Goal: Task Accomplishment & Management: Use online tool/utility

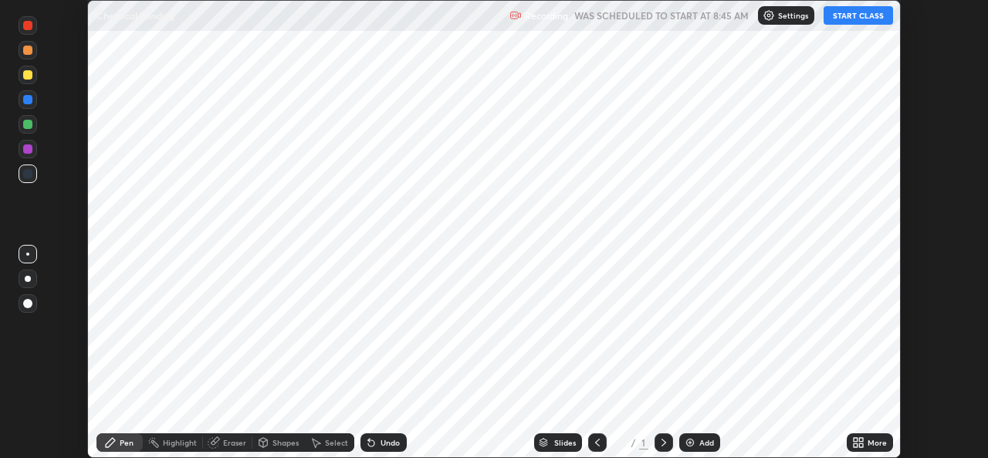
scroll to position [458, 988]
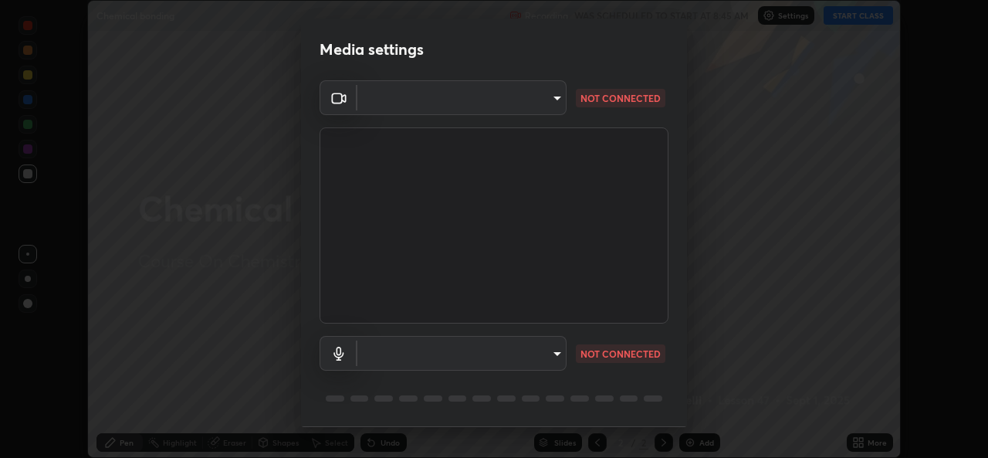
type input "569eda024783435d994141eea561002d0b66ef9bf42ee4150d9e40181b5ade2b"
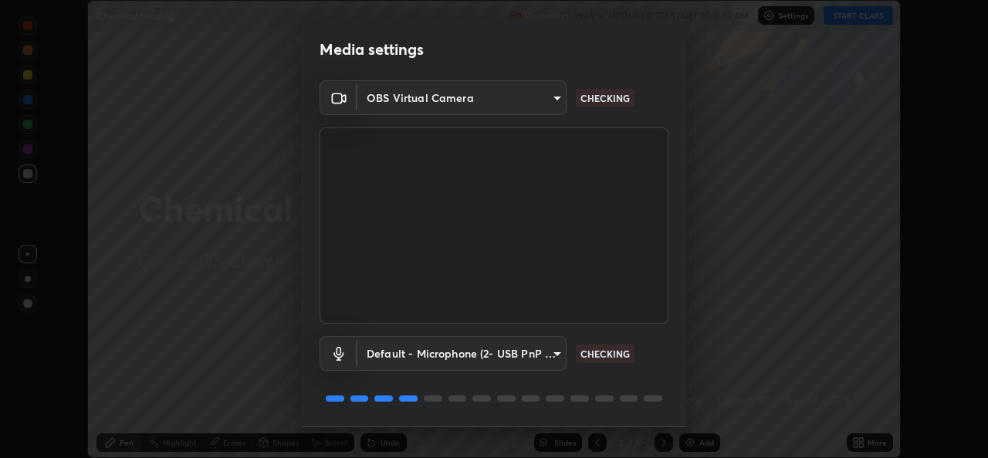
scroll to position [49, 0]
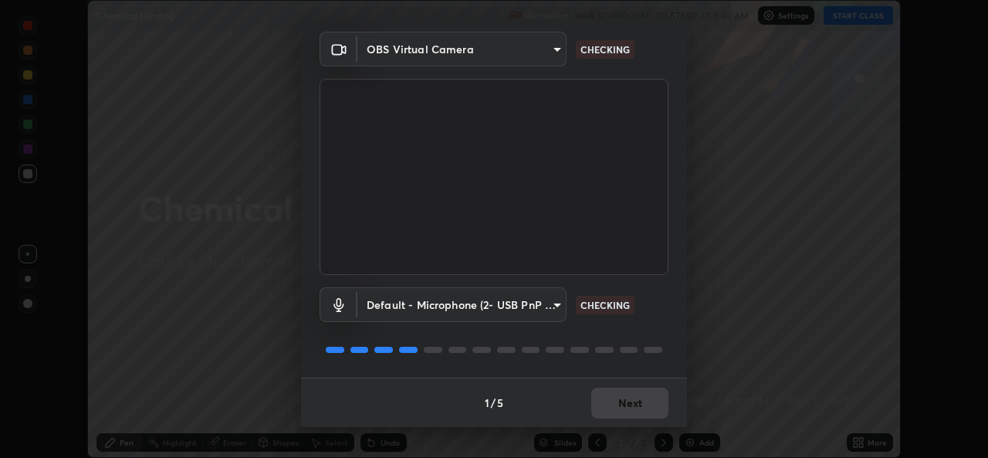
click at [556, 300] on body "Erase all Chemical bonding Recording WAS SCHEDULED TO START AT 8:45 AM Settings…" at bounding box center [494, 229] width 988 height 458
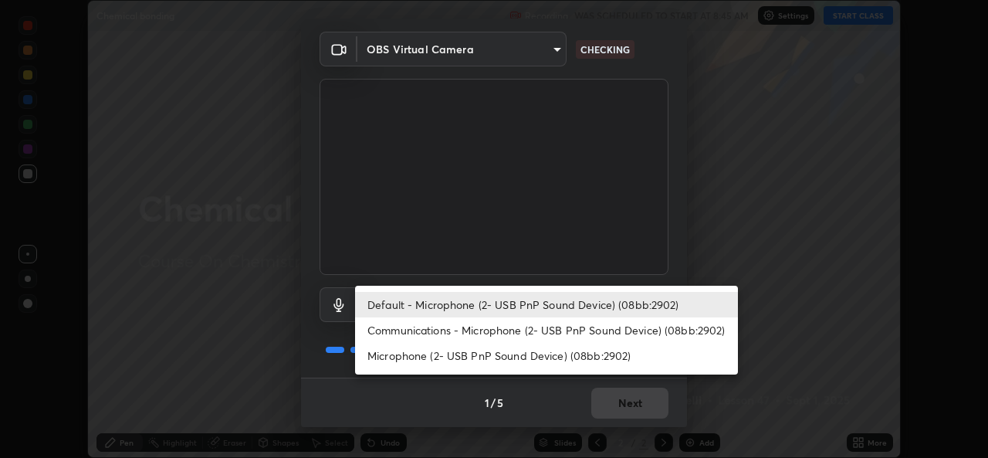
click at [526, 324] on li "Communications - Microphone (2- USB PnP Sound Device) (08bb:2902)" at bounding box center [546, 329] width 383 height 25
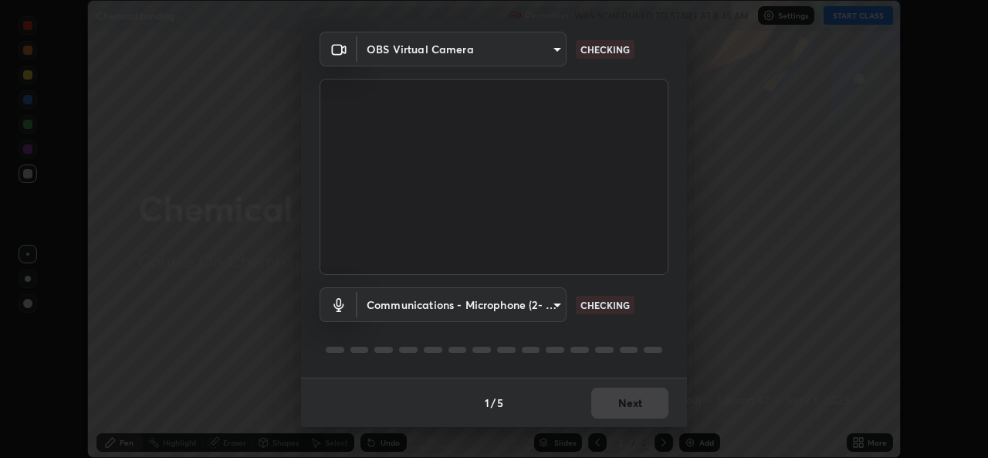
click at [527, 305] on li "Default - Microphone (2- USB PnP Sound Device) (08bb:2902)" at bounding box center [498, 304] width 287 height 15
type input "default"
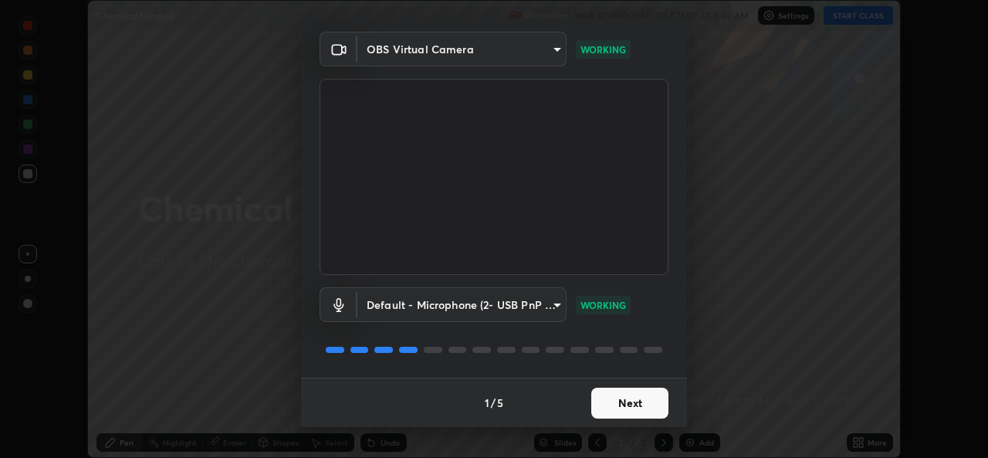
click at [657, 397] on button "Next" at bounding box center [630, 403] width 77 height 31
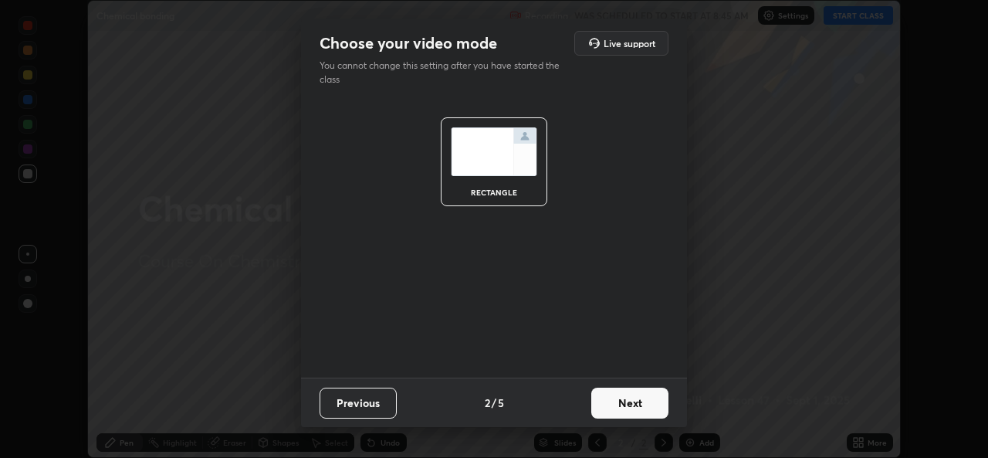
click at [651, 406] on button "Next" at bounding box center [630, 403] width 77 height 31
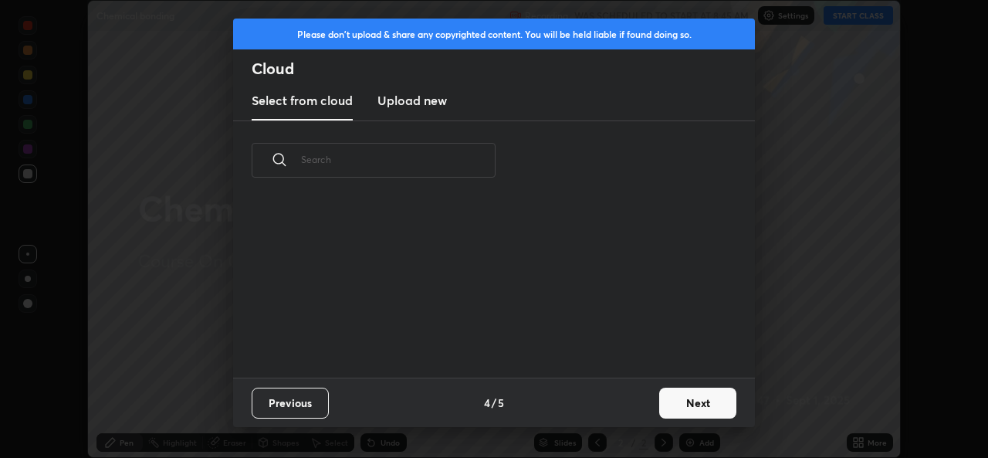
click at [662, 406] on button "Next" at bounding box center [697, 403] width 77 height 31
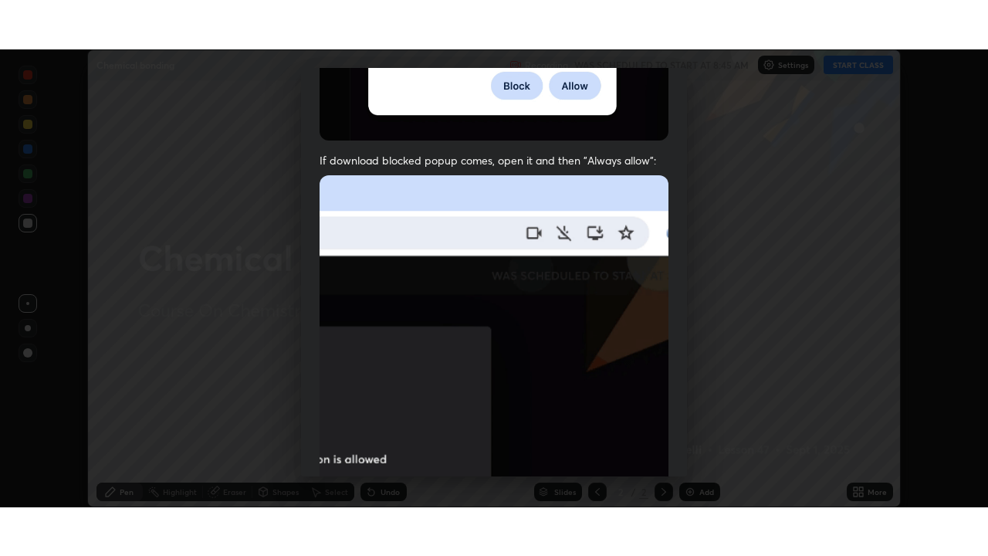
scroll to position [364, 0]
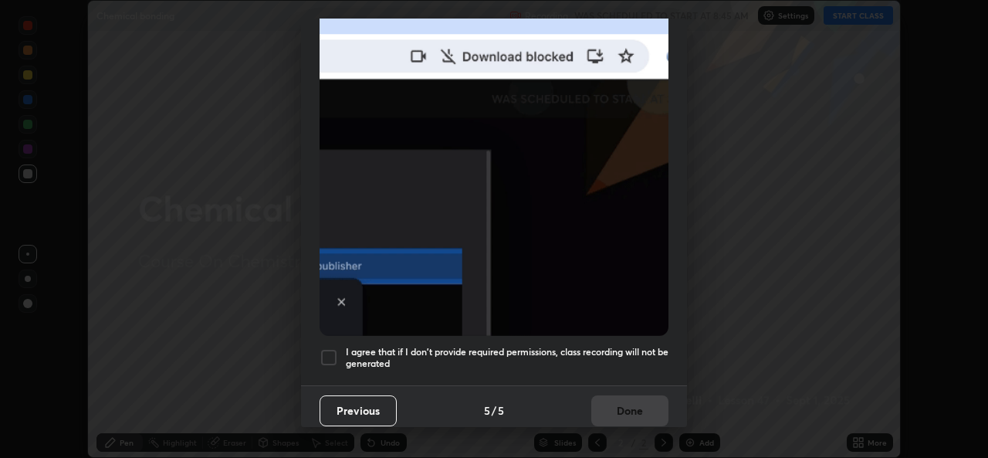
click at [330, 348] on div at bounding box center [329, 357] width 19 height 19
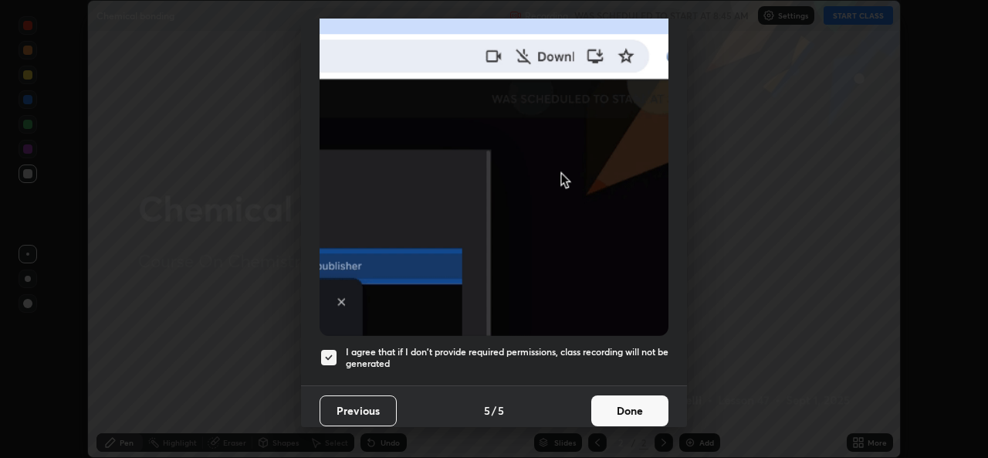
click at [632, 398] on button "Done" at bounding box center [630, 410] width 77 height 31
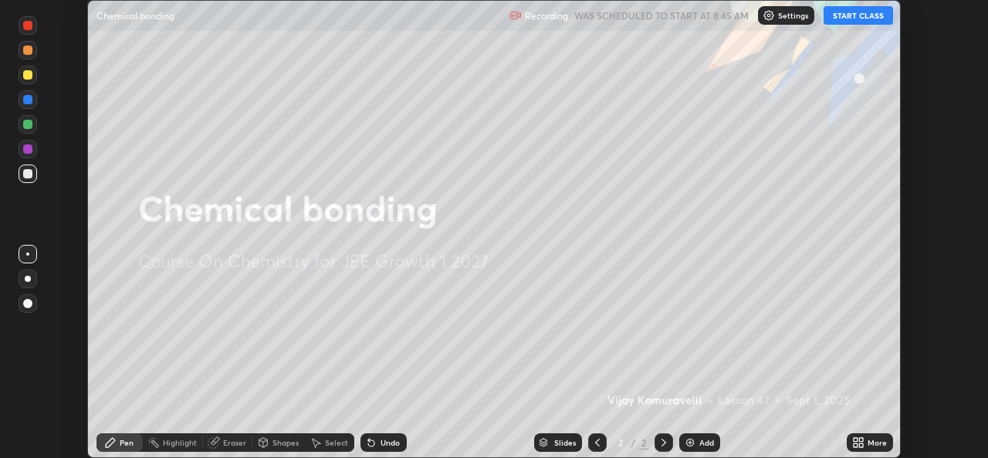
click at [857, 15] on button "START CLASS" at bounding box center [859, 15] width 70 height 19
click at [859, 442] on icon at bounding box center [859, 442] width 12 height 12
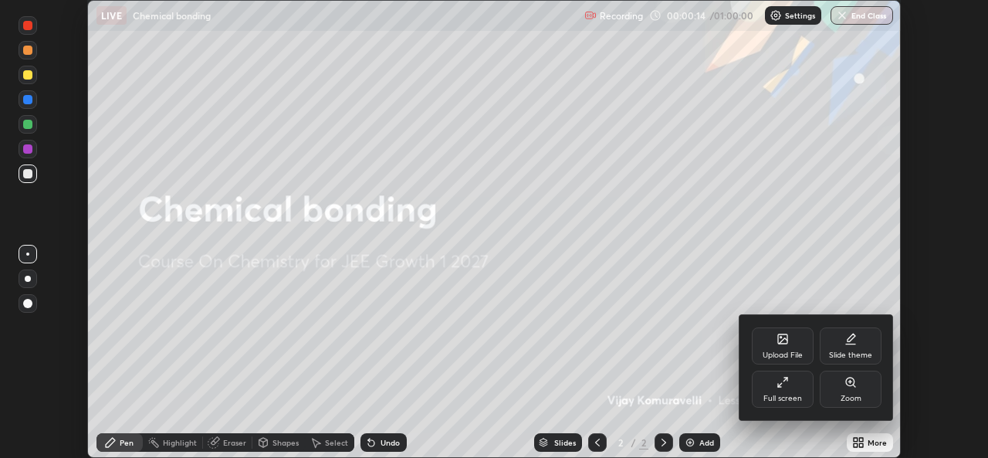
click at [777, 388] on div "Full screen" at bounding box center [783, 389] width 62 height 37
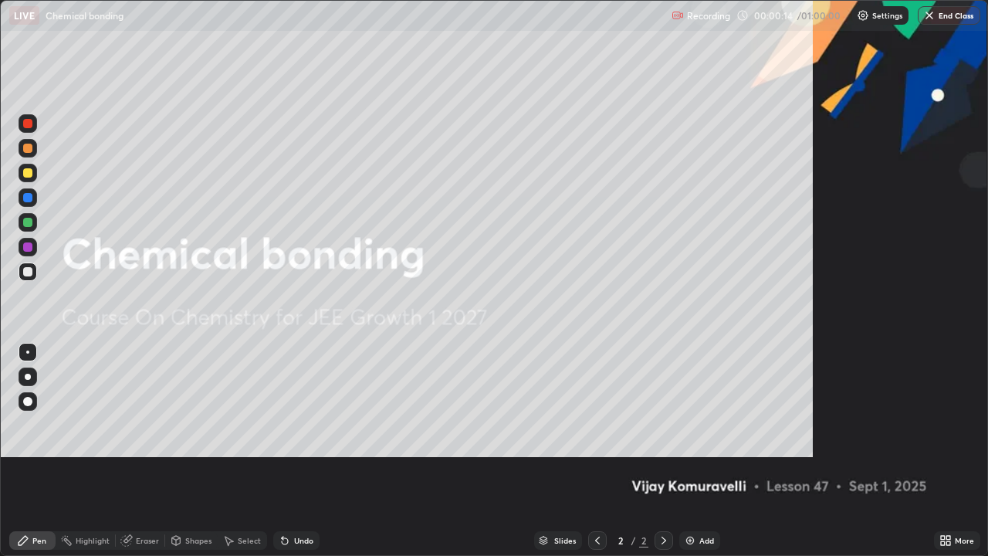
scroll to position [556, 988]
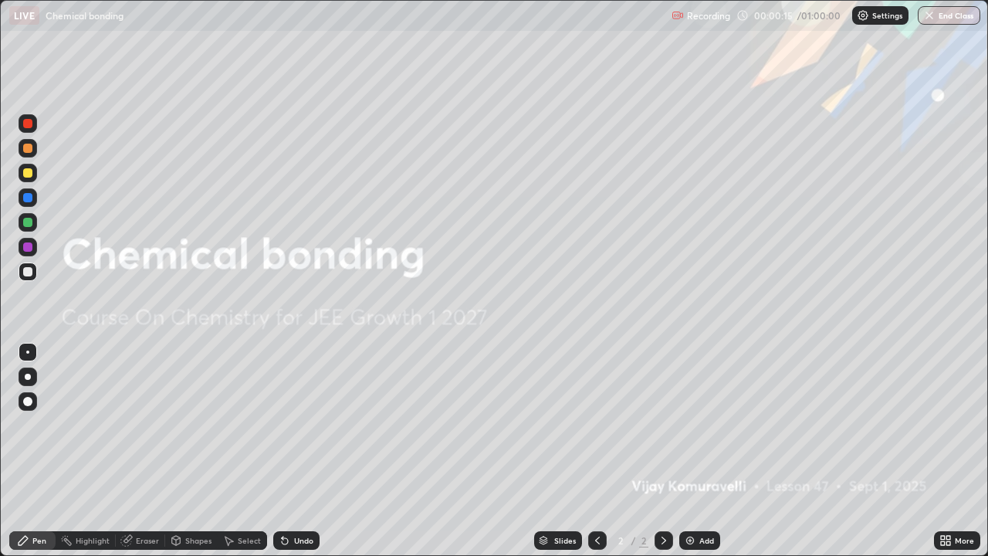
click at [697, 457] on div "Add" at bounding box center [700, 540] width 41 height 19
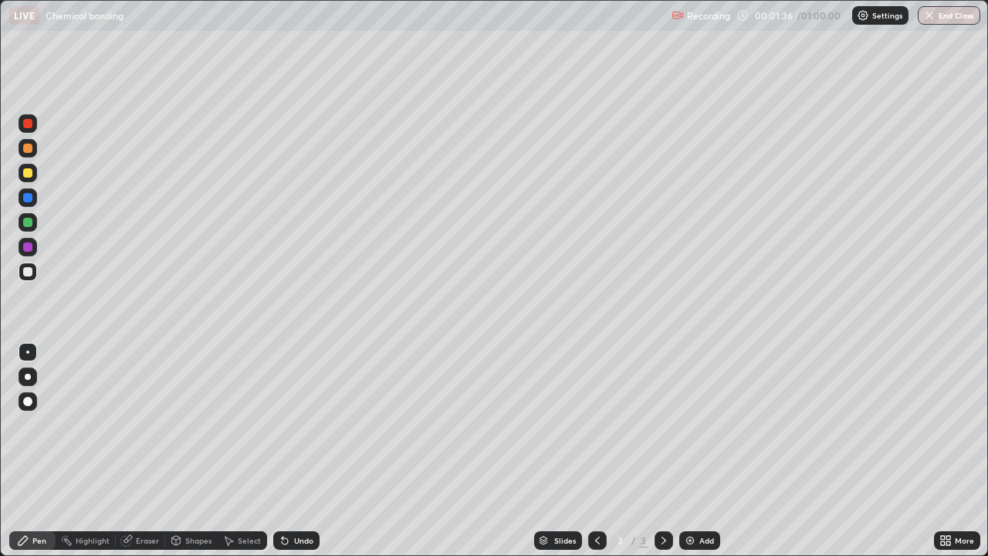
click at [33, 175] on div at bounding box center [28, 173] width 19 height 19
click at [31, 270] on div at bounding box center [27, 271] width 9 height 9
click at [27, 174] on div at bounding box center [27, 172] width 9 height 9
click at [29, 273] on div at bounding box center [27, 271] width 9 height 9
click at [147, 457] on div "Eraser" at bounding box center [147, 541] width 23 height 8
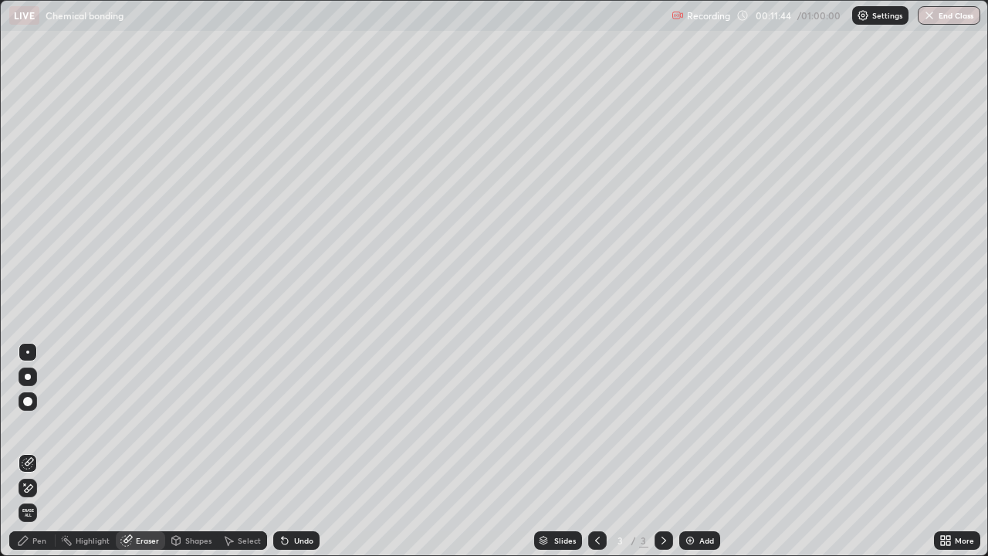
click at [29, 402] on div at bounding box center [27, 401] width 9 height 9
click at [32, 457] on div "Pen" at bounding box center [39, 541] width 14 height 8
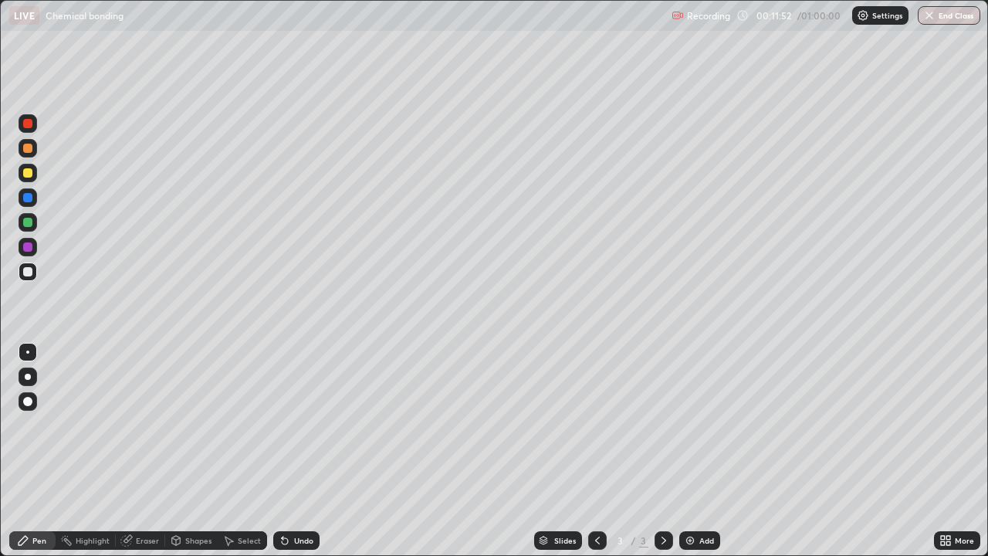
click at [25, 179] on div at bounding box center [28, 173] width 19 height 19
click at [26, 274] on div at bounding box center [27, 271] width 9 height 9
click at [291, 457] on div "Undo" at bounding box center [296, 540] width 46 height 19
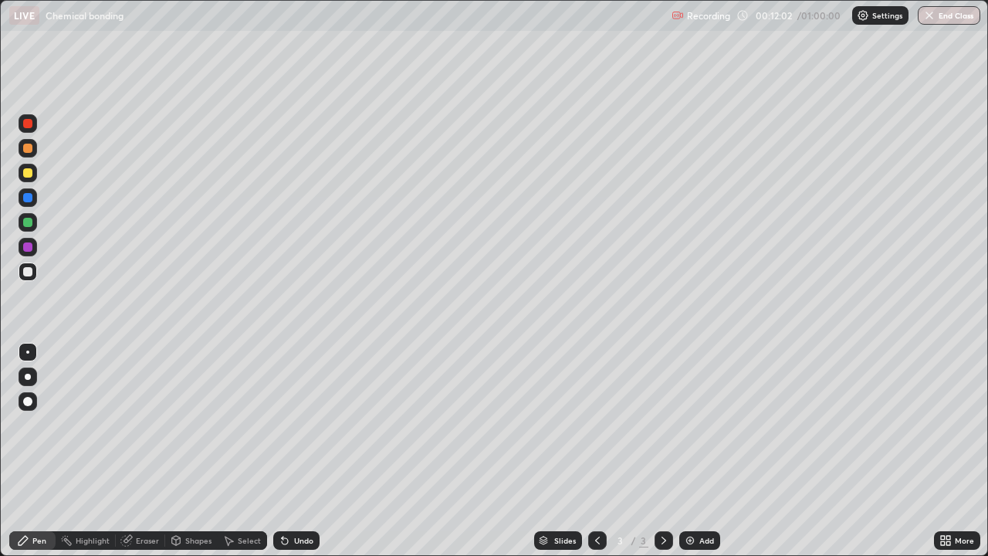
click at [289, 457] on icon at bounding box center [285, 540] width 12 height 12
click at [30, 176] on div at bounding box center [27, 172] width 9 height 9
click at [181, 457] on div "Shapes" at bounding box center [191, 540] width 53 height 19
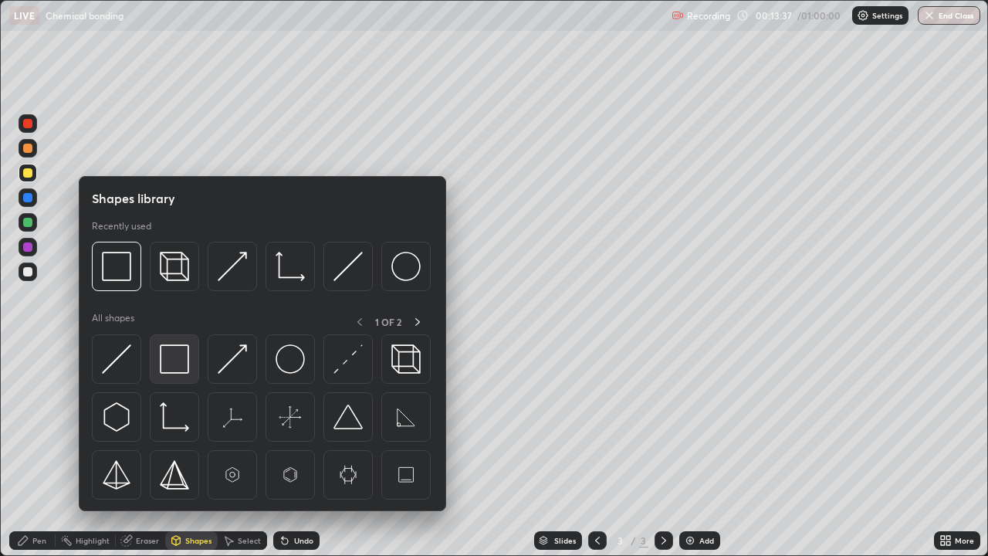
click at [171, 361] on img at bounding box center [174, 358] width 29 height 29
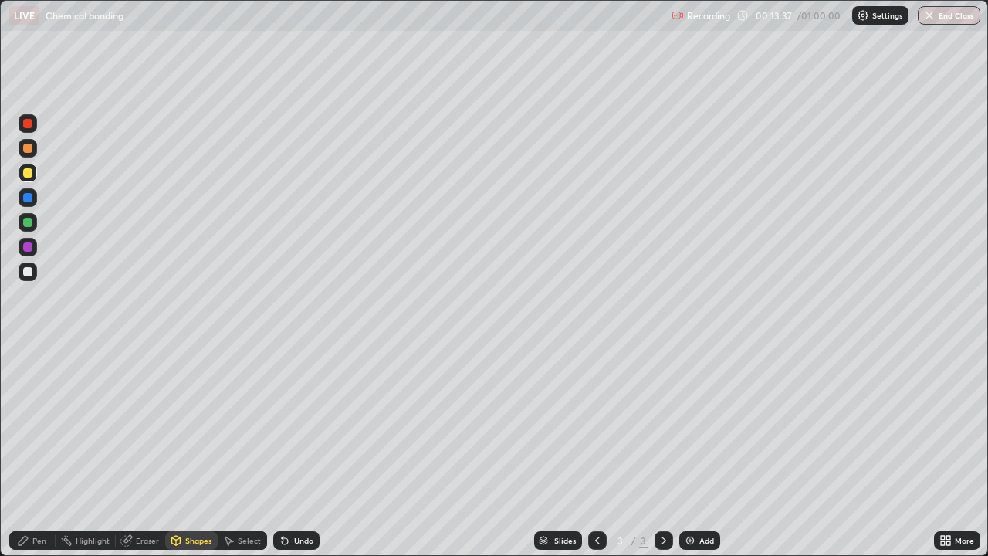
click at [31, 273] on div at bounding box center [27, 271] width 9 height 9
click at [27, 457] on icon at bounding box center [23, 540] width 12 height 12
click at [28, 273] on div at bounding box center [27, 271] width 9 height 9
click at [34, 174] on div at bounding box center [28, 173] width 19 height 19
click at [33, 272] on div at bounding box center [28, 272] width 19 height 19
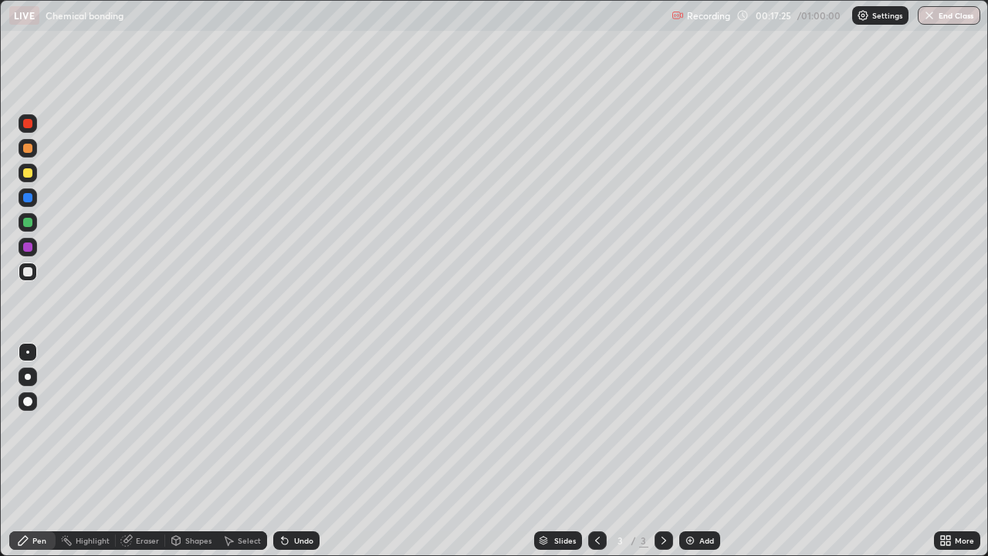
click at [31, 177] on div at bounding box center [27, 172] width 9 height 9
click at [36, 273] on div at bounding box center [28, 272] width 19 height 19
click at [29, 173] on div at bounding box center [27, 172] width 9 height 9
click at [29, 272] on div at bounding box center [27, 271] width 9 height 9
click at [299, 457] on div "Undo" at bounding box center [303, 541] width 19 height 8
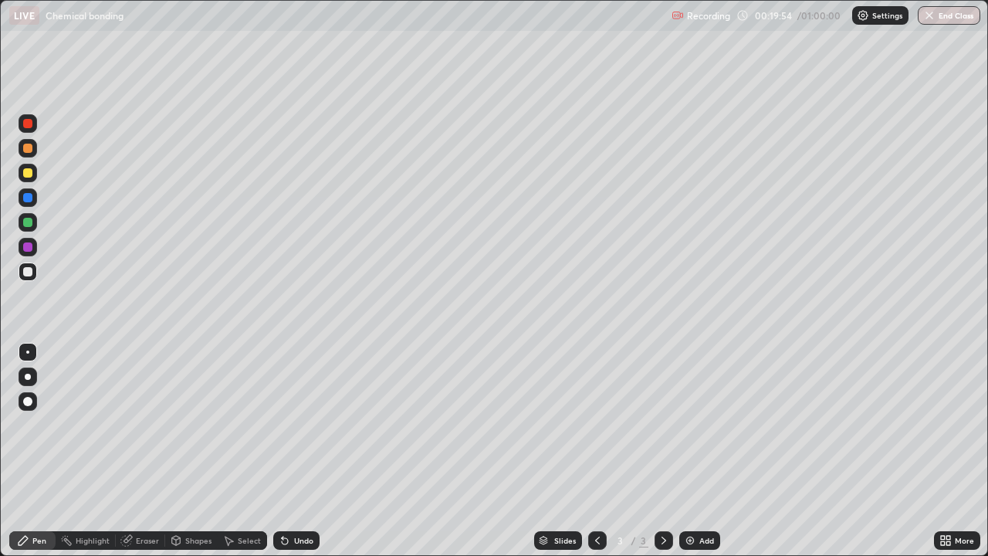
click at [299, 457] on div "Undo" at bounding box center [303, 541] width 19 height 8
click at [306, 457] on div "Undo" at bounding box center [296, 540] width 46 height 19
click at [317, 457] on div "Undo" at bounding box center [296, 540] width 46 height 19
click at [33, 175] on div at bounding box center [28, 173] width 19 height 19
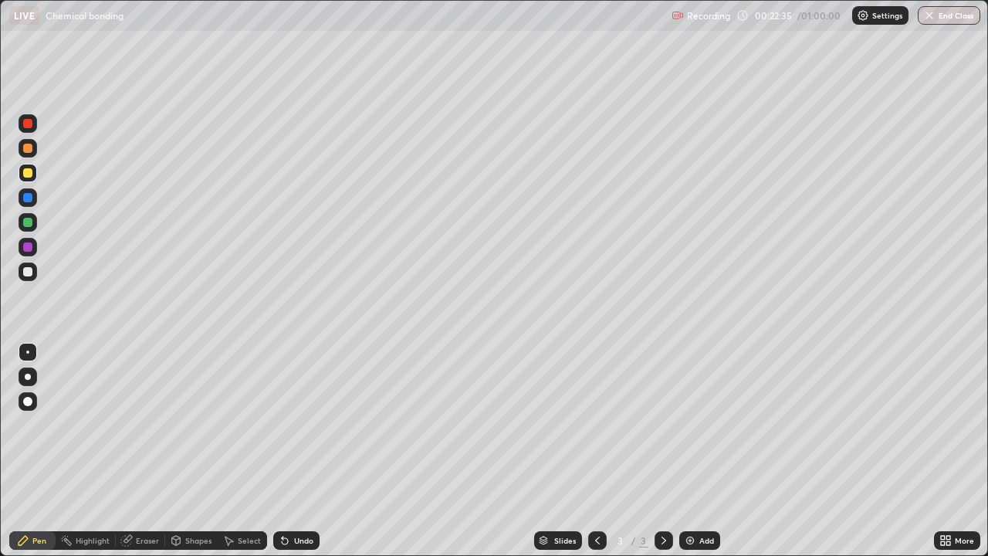
click at [34, 176] on div at bounding box center [28, 173] width 19 height 19
click at [563, 457] on div "Slides" at bounding box center [558, 540] width 48 height 19
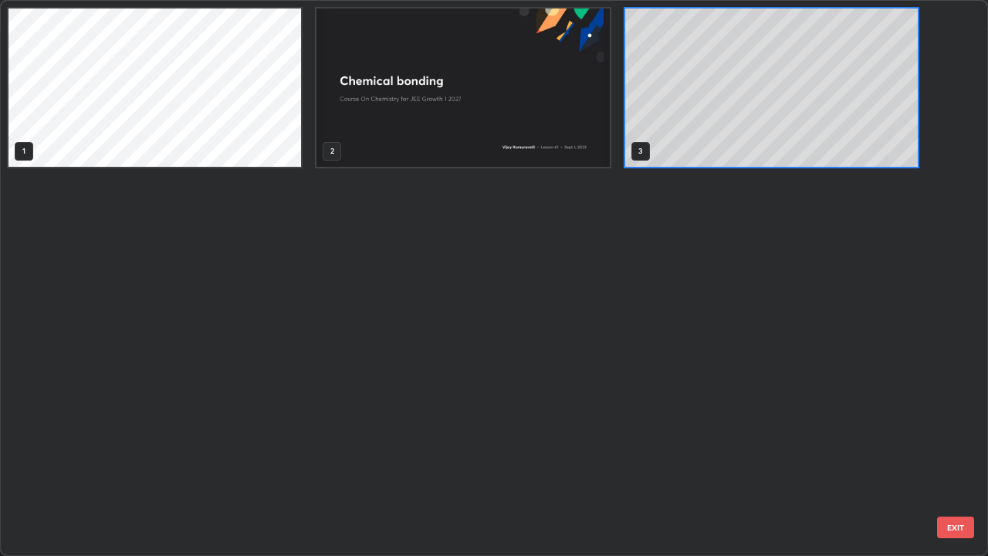
click at [571, 457] on div "1 2 3" at bounding box center [481, 278] width 960 height 554
click at [574, 457] on div "1 2 3" at bounding box center [481, 278] width 960 height 554
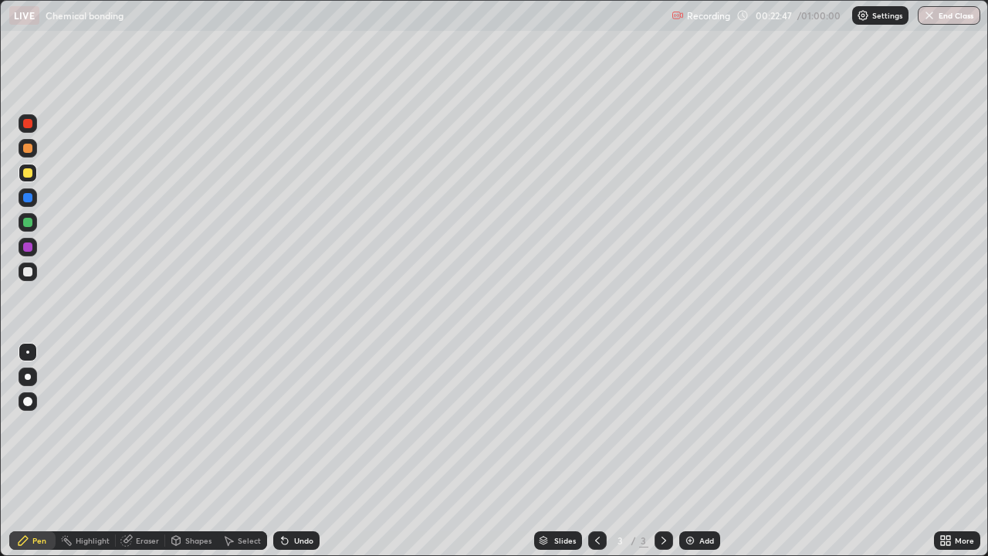
click at [291, 457] on div "Undo" at bounding box center [296, 540] width 46 height 19
click at [567, 457] on div "Slides" at bounding box center [558, 540] width 48 height 19
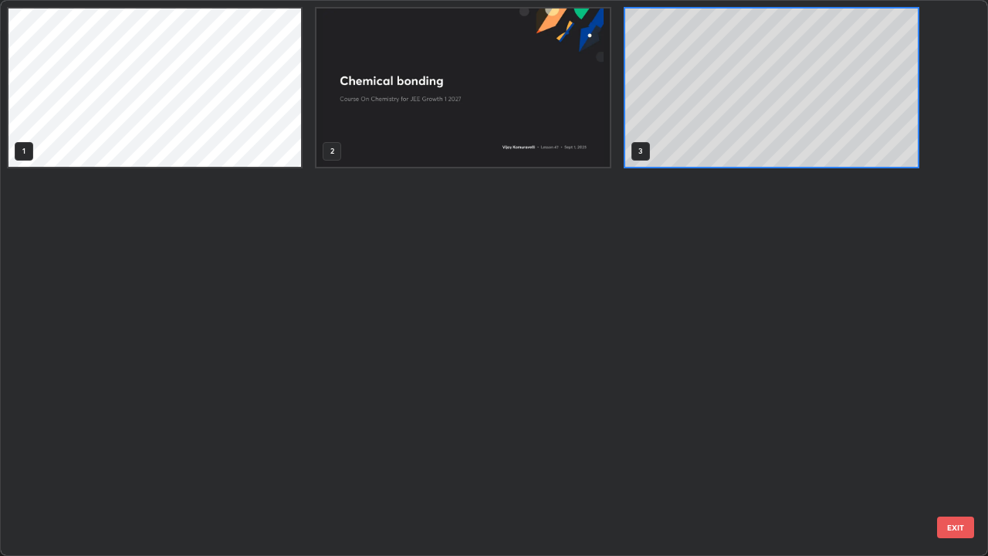
click at [564, 457] on div "1 2 3" at bounding box center [481, 278] width 960 height 554
click at [567, 457] on div "1 2 3" at bounding box center [481, 278] width 960 height 554
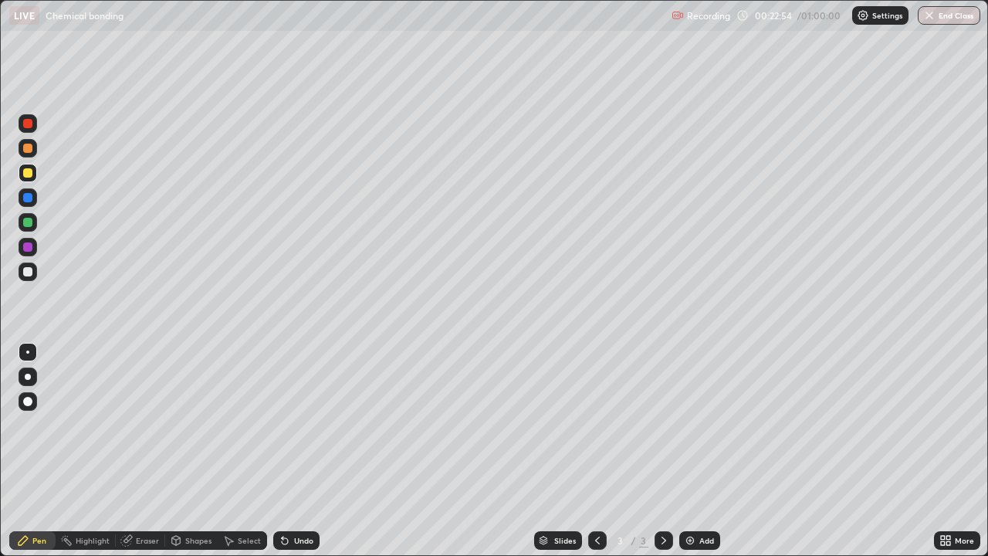
click at [153, 457] on div "Eraser" at bounding box center [140, 540] width 49 height 19
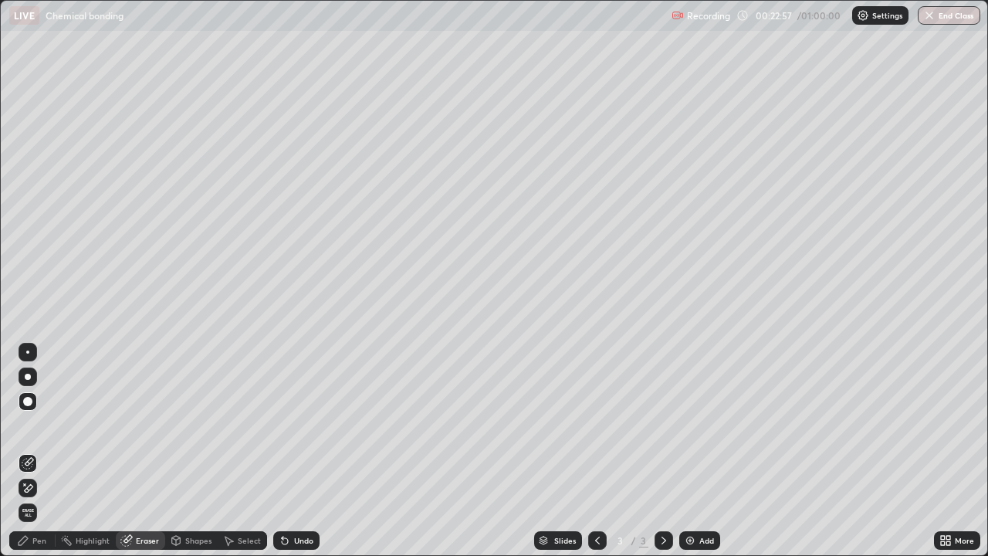
click at [32, 457] on div "Pen" at bounding box center [39, 541] width 14 height 8
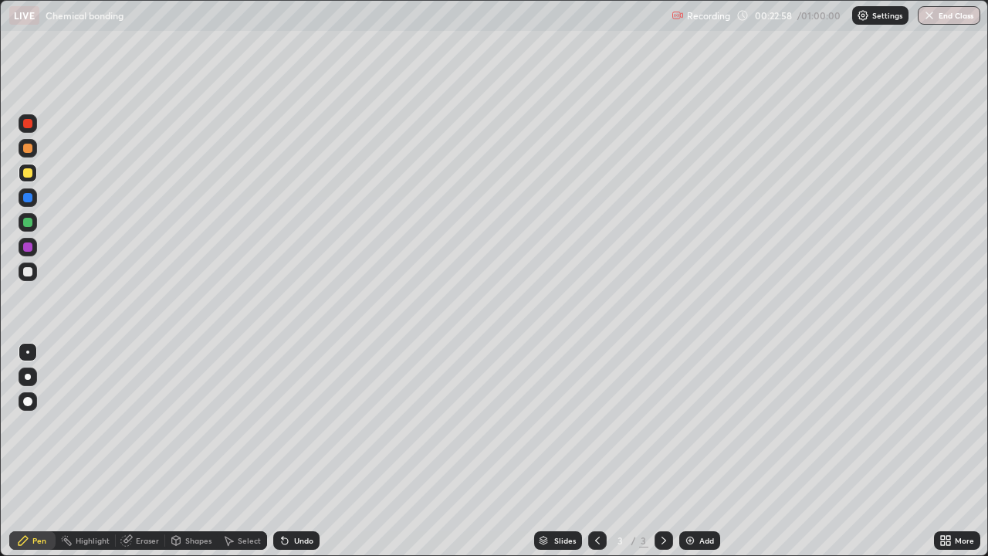
click at [30, 177] on div at bounding box center [27, 172] width 9 height 9
click at [27, 273] on div at bounding box center [27, 271] width 9 height 9
click at [33, 175] on div at bounding box center [28, 173] width 19 height 19
click at [35, 270] on div at bounding box center [28, 272] width 19 height 19
click at [36, 176] on div at bounding box center [28, 173] width 19 height 19
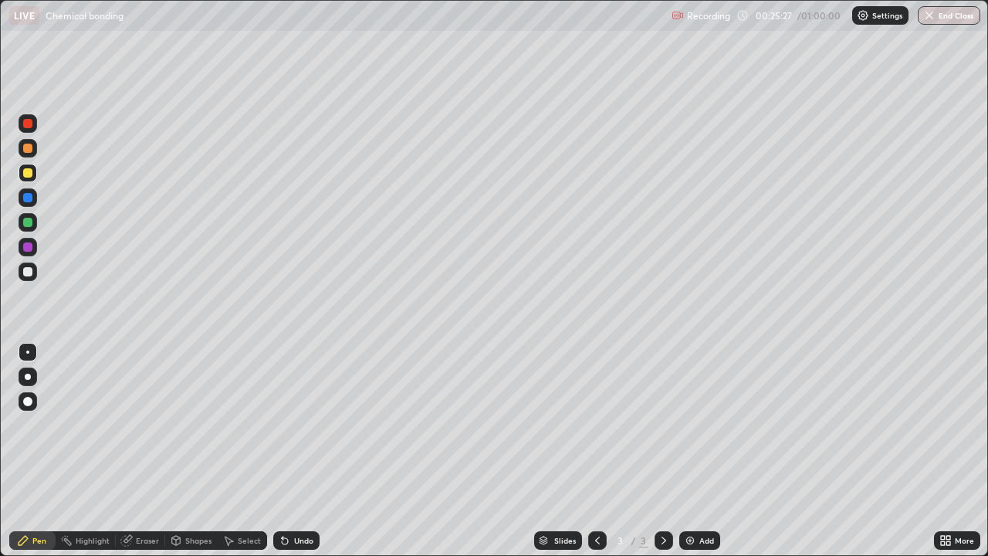
click at [835, 457] on div "Slides 3 / 3 Add" at bounding box center [627, 540] width 615 height 31
click at [859, 457] on div "Slides 3 / 3 Add" at bounding box center [627, 540] width 615 height 31
click at [690, 457] on img at bounding box center [690, 540] width 12 height 12
click at [29, 272] on div at bounding box center [27, 271] width 9 height 9
click at [28, 175] on div at bounding box center [27, 172] width 9 height 9
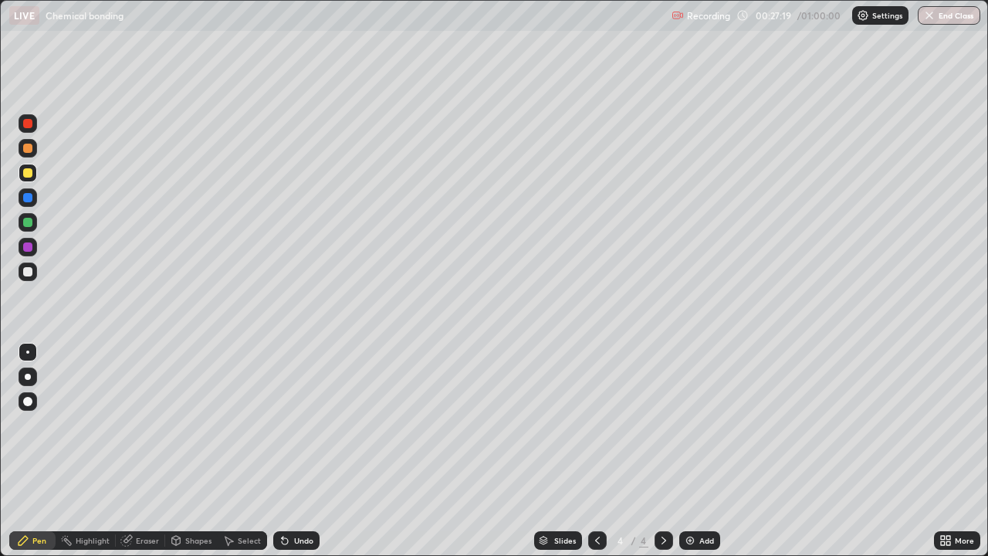
click at [32, 275] on div at bounding box center [28, 272] width 19 height 19
click at [131, 457] on icon at bounding box center [126, 540] width 12 height 12
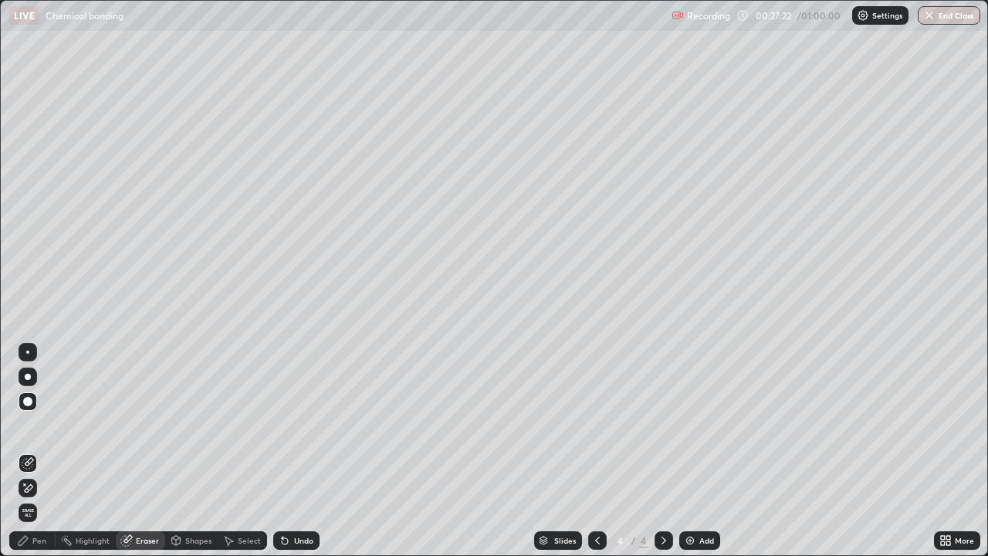
click at [26, 353] on div at bounding box center [27, 352] width 3 height 3
click at [36, 457] on div "Pen" at bounding box center [39, 541] width 14 height 8
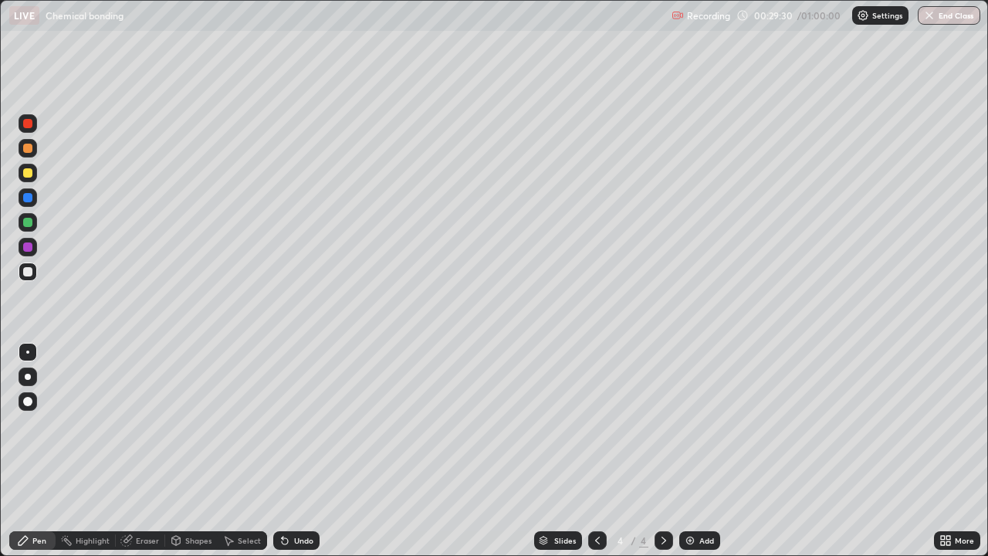
click at [597, 457] on icon at bounding box center [598, 540] width 12 height 12
click at [290, 457] on div "Undo" at bounding box center [296, 540] width 46 height 19
click at [663, 457] on icon at bounding box center [664, 540] width 12 height 12
click at [595, 457] on icon at bounding box center [597, 541] width 5 height 8
click at [661, 457] on icon at bounding box center [664, 540] width 12 height 12
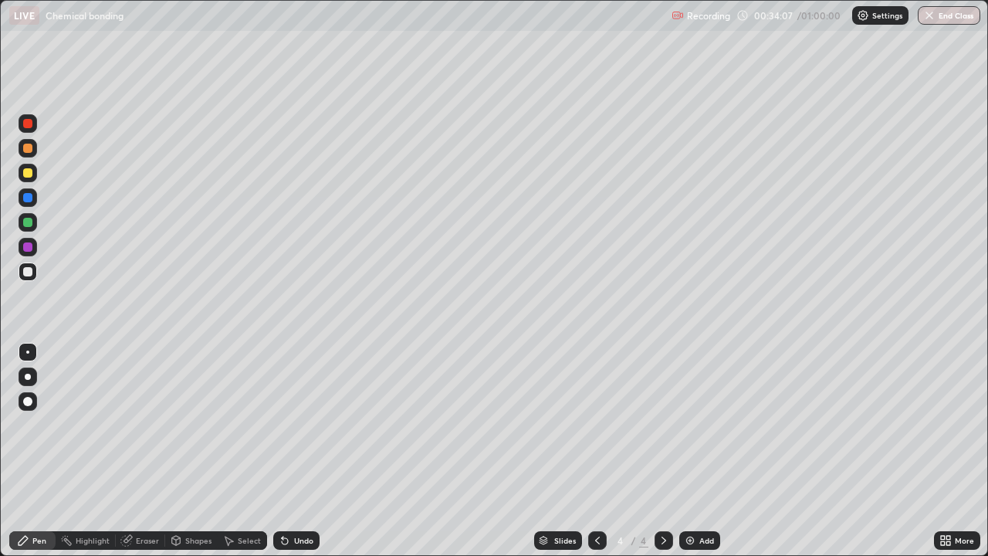
click at [28, 174] on div at bounding box center [27, 172] width 9 height 9
click at [136, 457] on div "Eraser" at bounding box center [147, 541] width 23 height 8
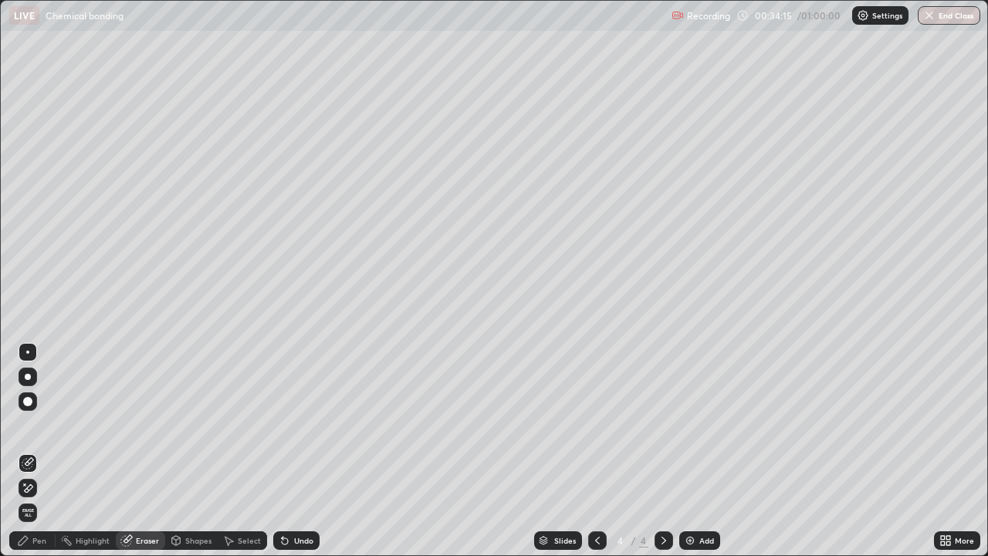
click at [35, 400] on div at bounding box center [28, 401] width 19 height 19
click at [39, 457] on div "Pen" at bounding box center [39, 541] width 14 height 8
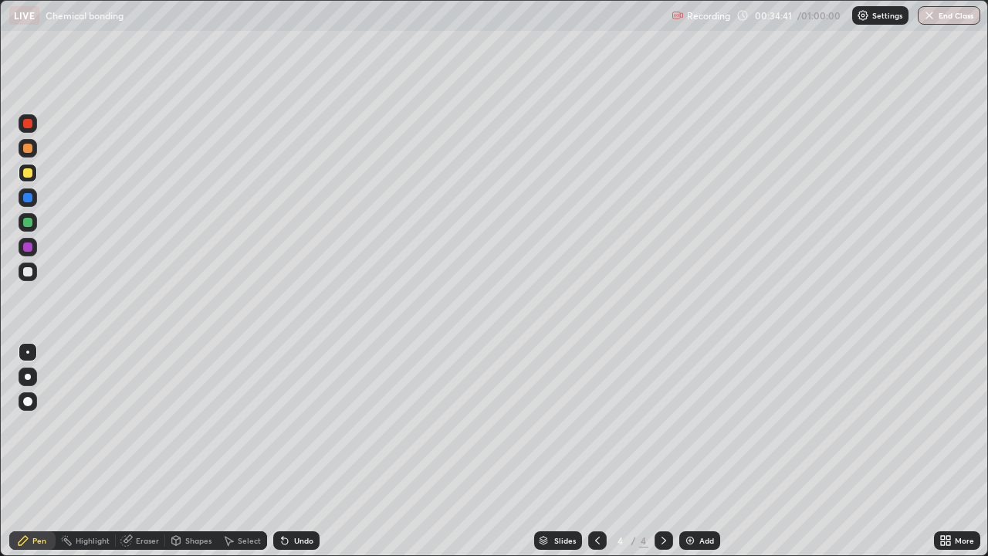
click at [28, 275] on div at bounding box center [27, 271] width 9 height 9
click at [195, 457] on div "Shapes" at bounding box center [198, 541] width 26 height 8
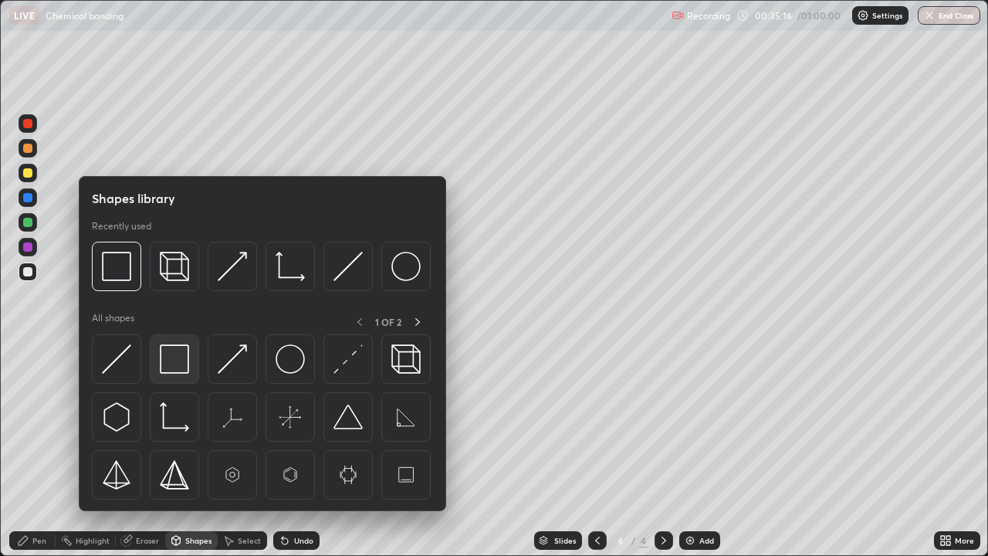
click at [171, 362] on img at bounding box center [174, 358] width 29 height 29
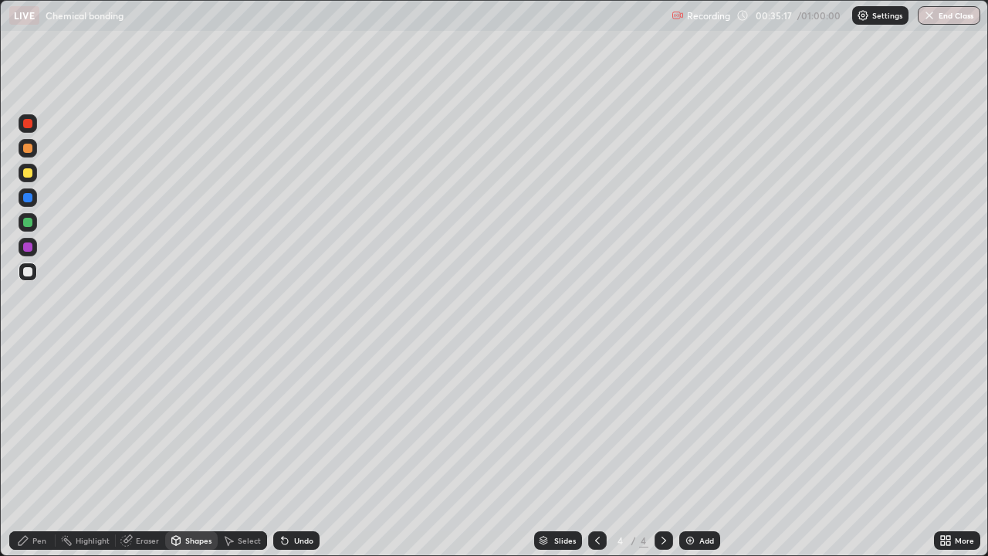
click at [29, 173] on div at bounding box center [27, 172] width 9 height 9
click at [31, 174] on div at bounding box center [27, 172] width 9 height 9
click at [282, 457] on icon at bounding box center [285, 541] width 6 height 6
click at [285, 457] on icon at bounding box center [285, 541] width 6 height 6
click at [24, 457] on icon at bounding box center [23, 540] width 12 height 12
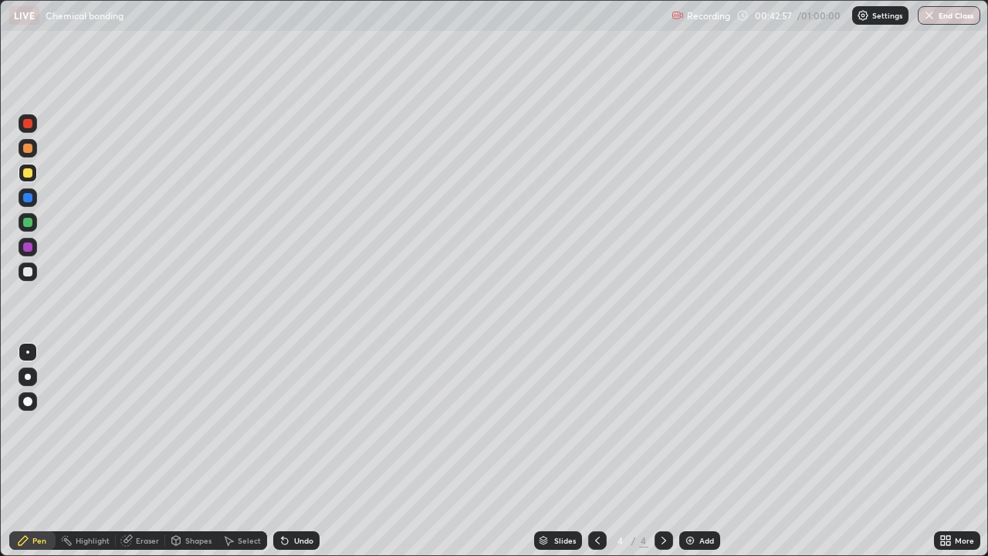
click at [34, 279] on div at bounding box center [28, 272] width 19 height 19
click at [29, 179] on div at bounding box center [28, 173] width 19 height 19
click at [196, 457] on div "Shapes" at bounding box center [198, 541] width 26 height 8
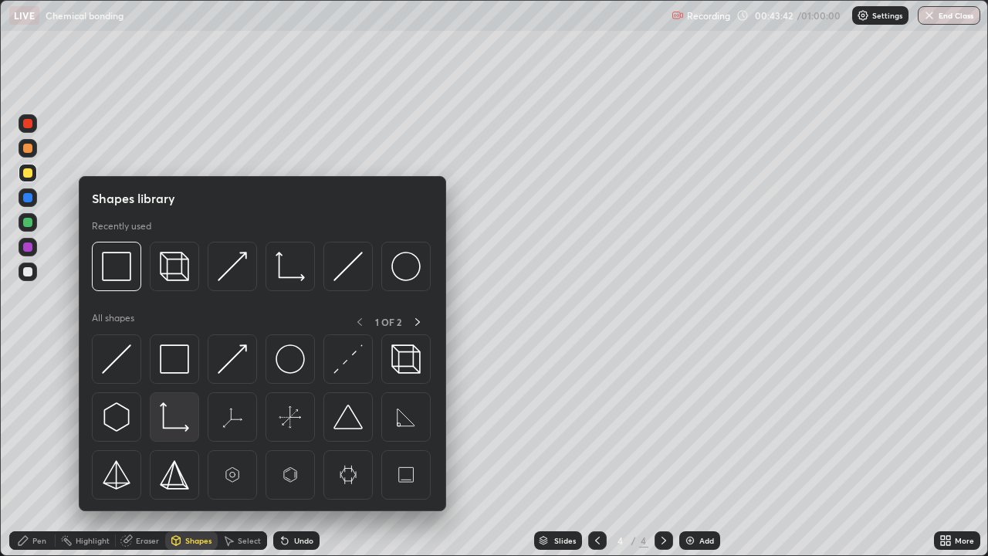
click at [175, 412] on img at bounding box center [174, 416] width 29 height 29
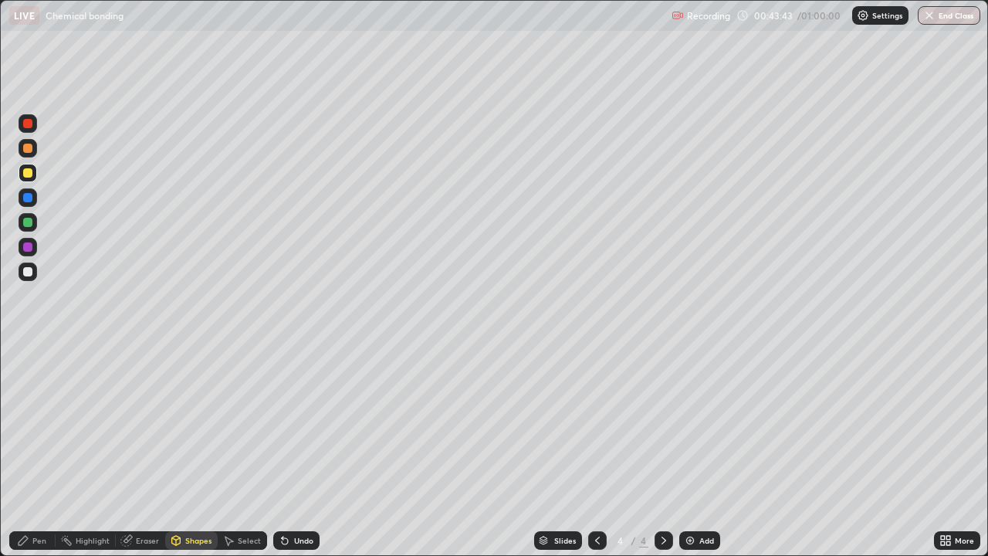
click at [192, 457] on div "Shapes" at bounding box center [198, 541] width 26 height 8
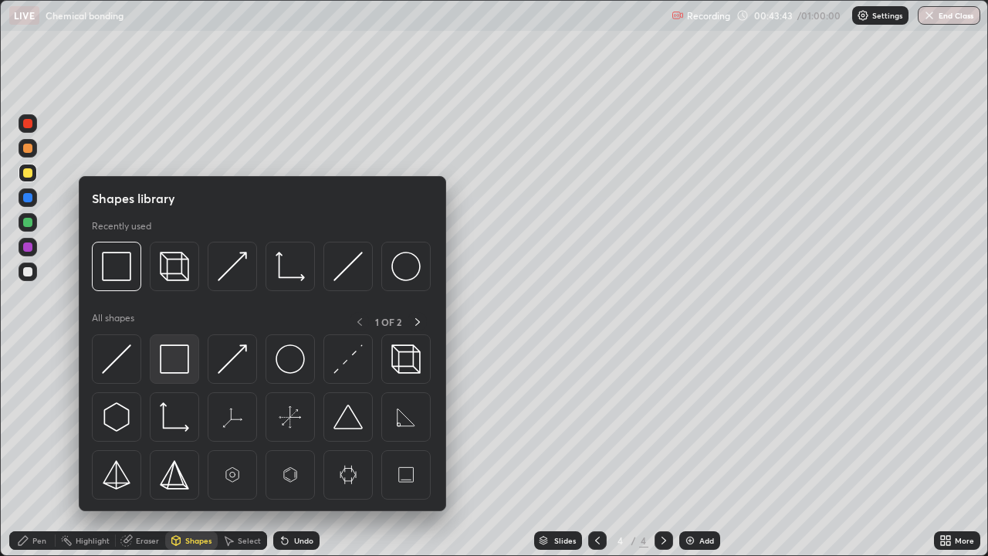
click at [171, 366] on img at bounding box center [174, 358] width 29 height 29
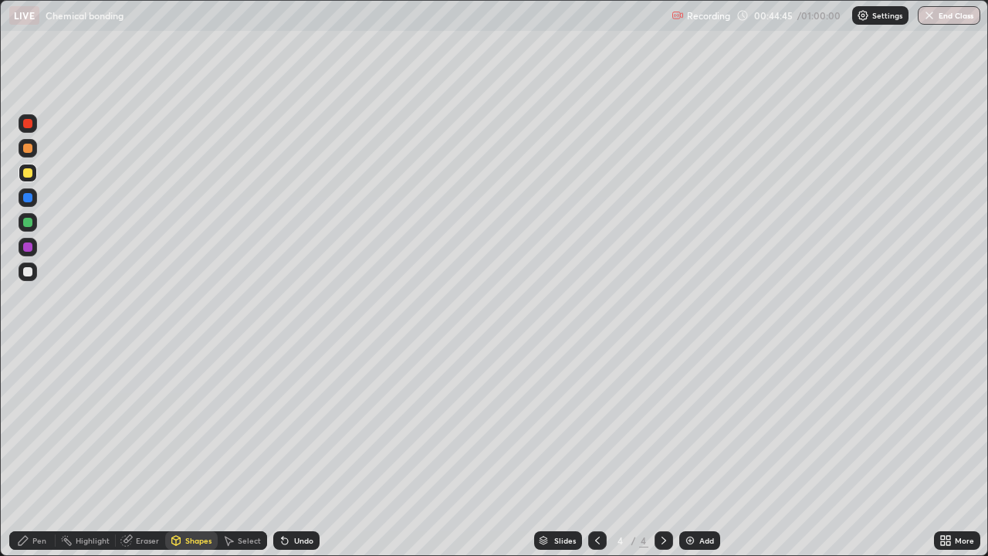
click at [283, 457] on icon at bounding box center [285, 541] width 6 height 6
click at [286, 457] on icon at bounding box center [285, 540] width 12 height 12
click at [33, 457] on div "Pen" at bounding box center [39, 541] width 14 height 8
click at [29, 276] on div at bounding box center [27, 271] width 9 height 9
click at [290, 457] on div "Undo" at bounding box center [296, 540] width 46 height 19
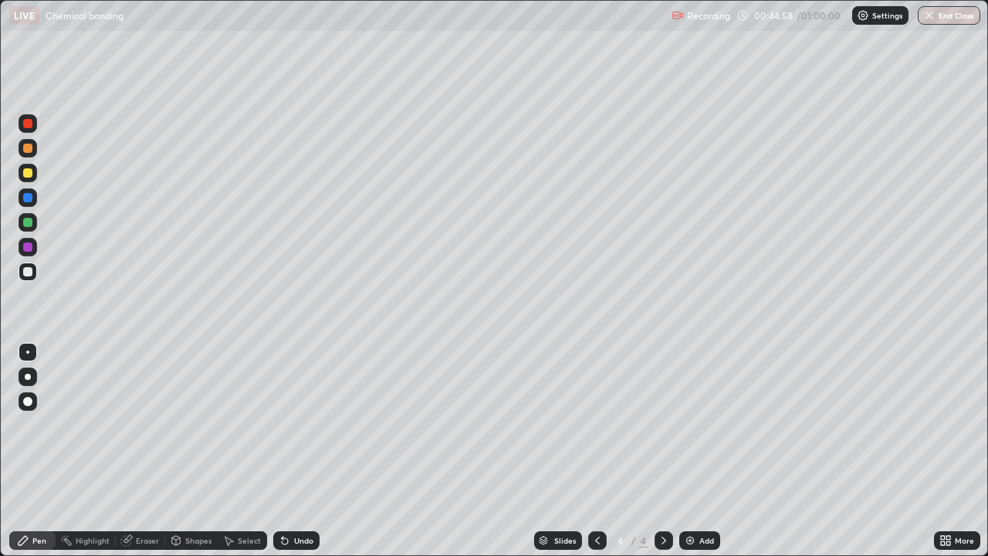
click at [290, 457] on div "Undo" at bounding box center [296, 540] width 46 height 19
click at [291, 457] on div "Undo" at bounding box center [296, 540] width 46 height 19
click at [294, 457] on div "Undo" at bounding box center [303, 541] width 19 height 8
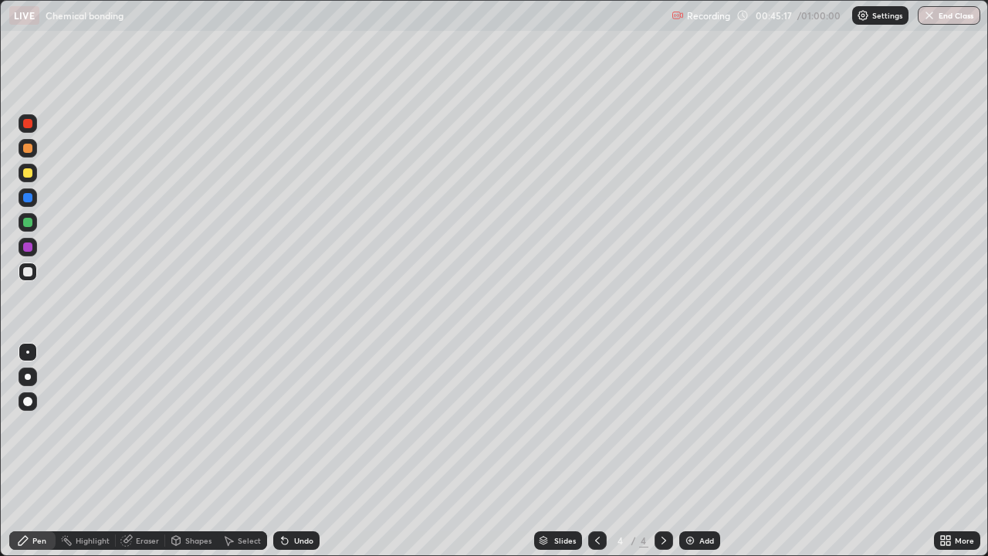
click at [30, 275] on div at bounding box center [27, 271] width 9 height 9
click at [30, 177] on div at bounding box center [27, 172] width 9 height 9
click at [194, 457] on div "Shapes" at bounding box center [198, 541] width 26 height 8
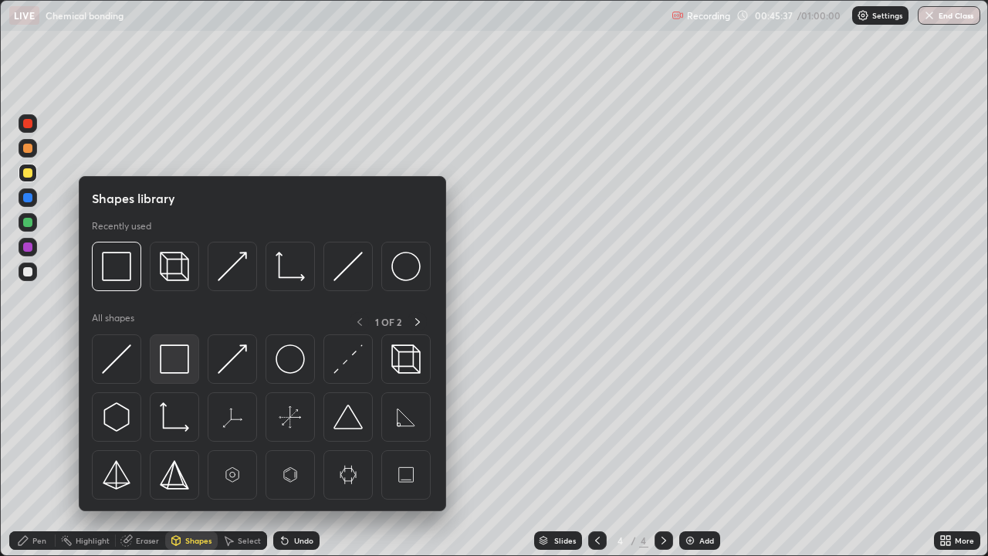
click at [173, 361] on img at bounding box center [174, 358] width 29 height 29
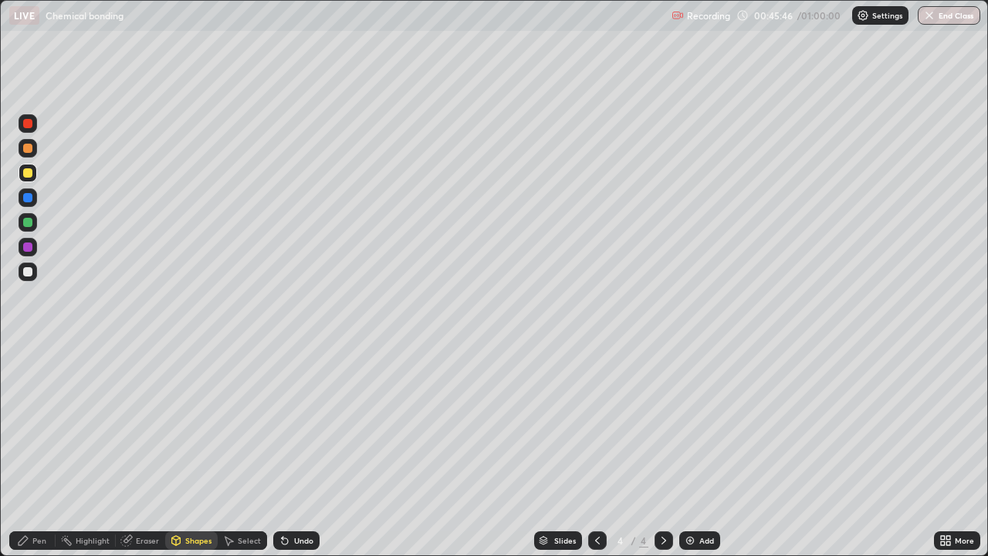
click at [287, 457] on icon at bounding box center [285, 540] width 12 height 12
click at [36, 457] on div "Pen" at bounding box center [39, 541] width 14 height 8
click at [29, 273] on div at bounding box center [27, 271] width 9 height 9
click at [141, 457] on div "Eraser" at bounding box center [147, 541] width 23 height 8
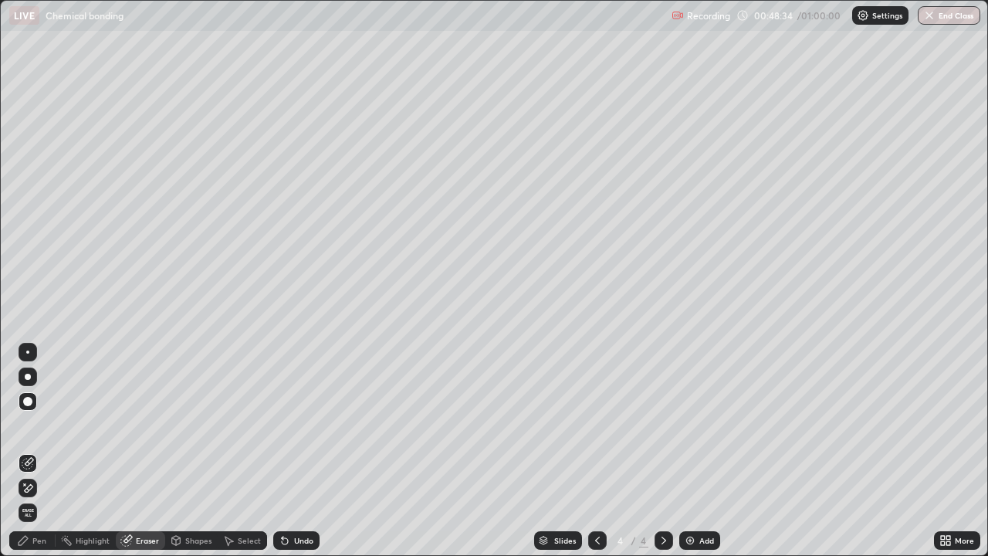
click at [38, 457] on div "Pen" at bounding box center [39, 541] width 14 height 8
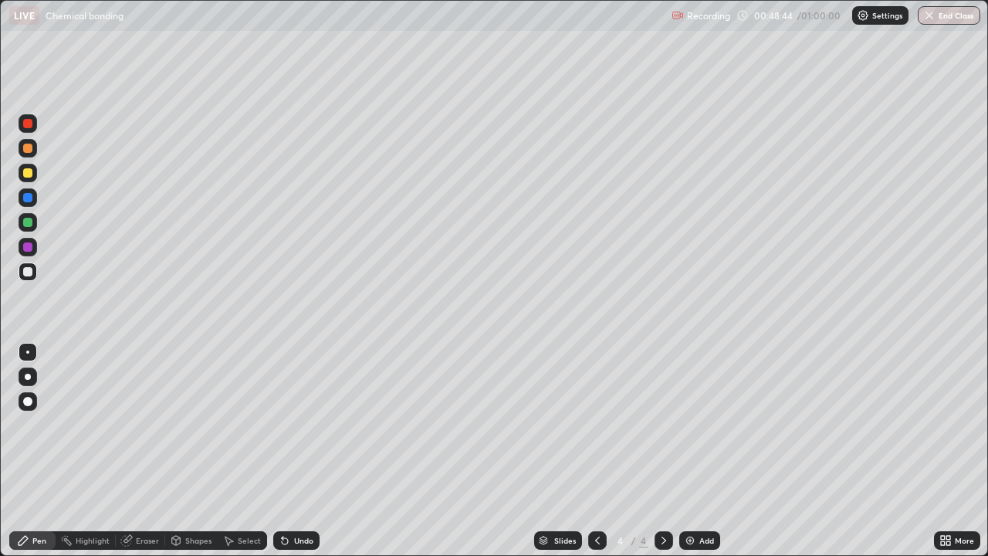
click at [34, 175] on div at bounding box center [28, 173] width 19 height 19
click at [195, 457] on div "Shapes" at bounding box center [198, 541] width 26 height 8
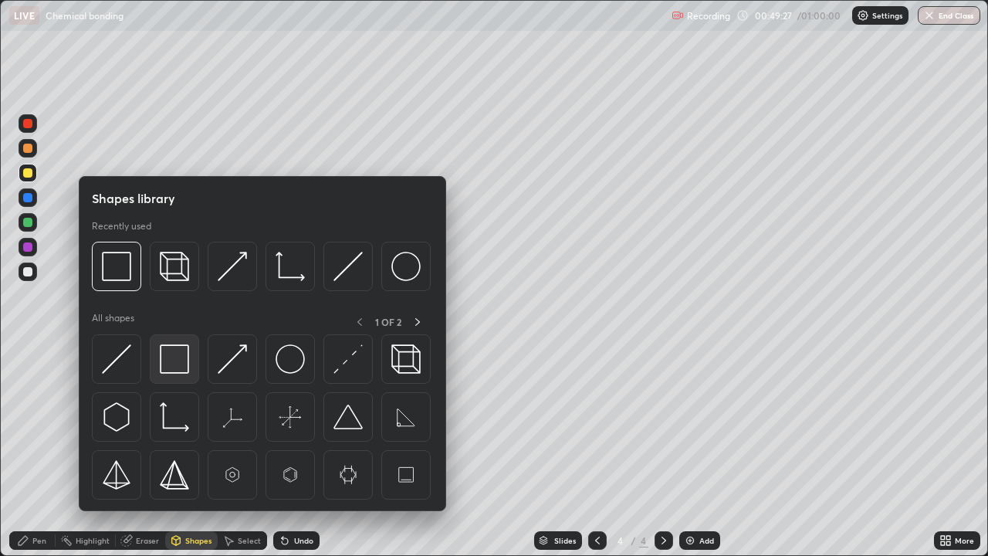
click at [174, 358] on img at bounding box center [174, 358] width 29 height 29
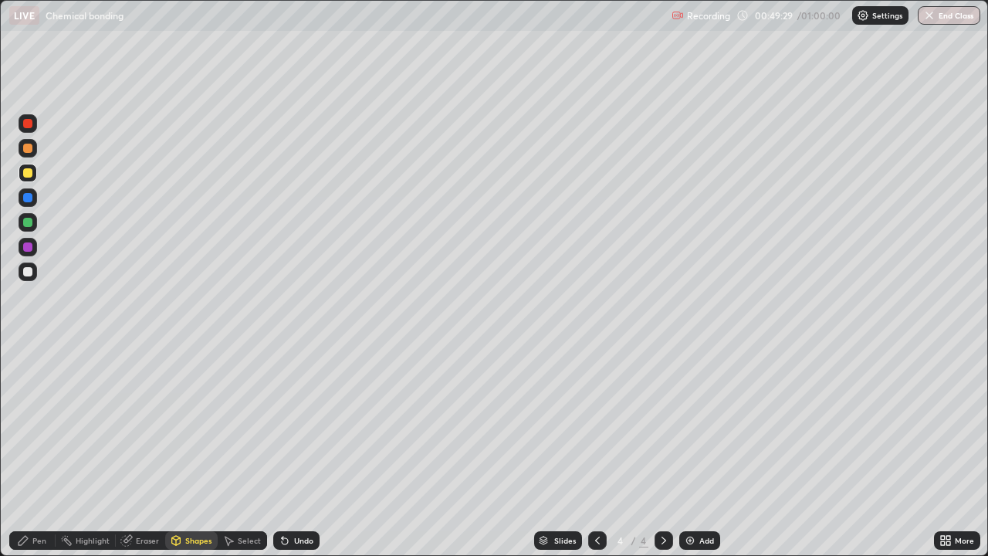
click at [29, 272] on div at bounding box center [27, 271] width 9 height 9
click at [28, 168] on div at bounding box center [27, 172] width 9 height 9
click at [286, 457] on icon at bounding box center [285, 541] width 6 height 6
click at [40, 457] on div "Pen" at bounding box center [39, 541] width 14 height 8
click at [300, 457] on div "Undo" at bounding box center [303, 541] width 19 height 8
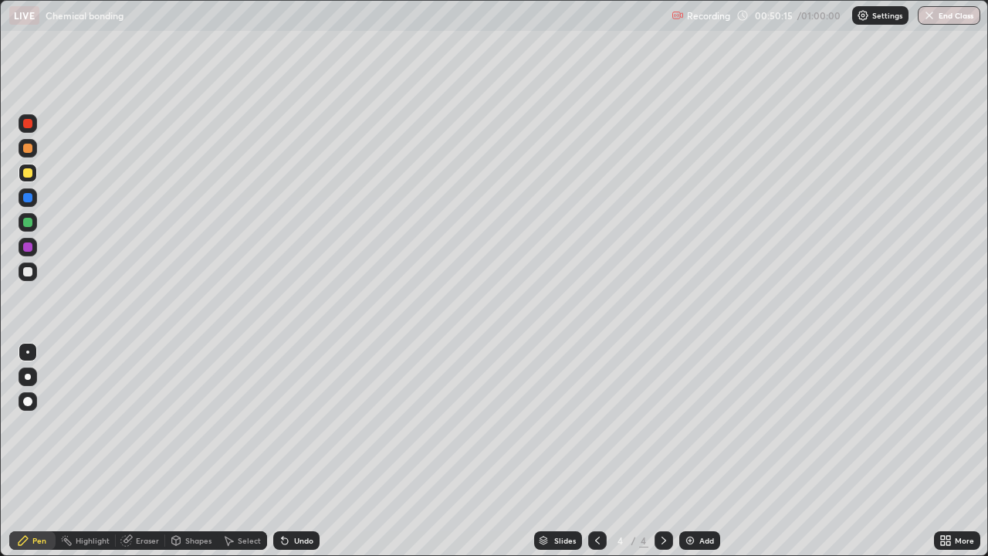
click at [303, 457] on div "Undo" at bounding box center [303, 541] width 19 height 8
click at [307, 457] on div "Undo" at bounding box center [296, 540] width 46 height 19
click at [28, 273] on div at bounding box center [27, 271] width 9 height 9
click at [36, 177] on div at bounding box center [28, 173] width 19 height 19
click at [34, 276] on div at bounding box center [28, 272] width 19 height 19
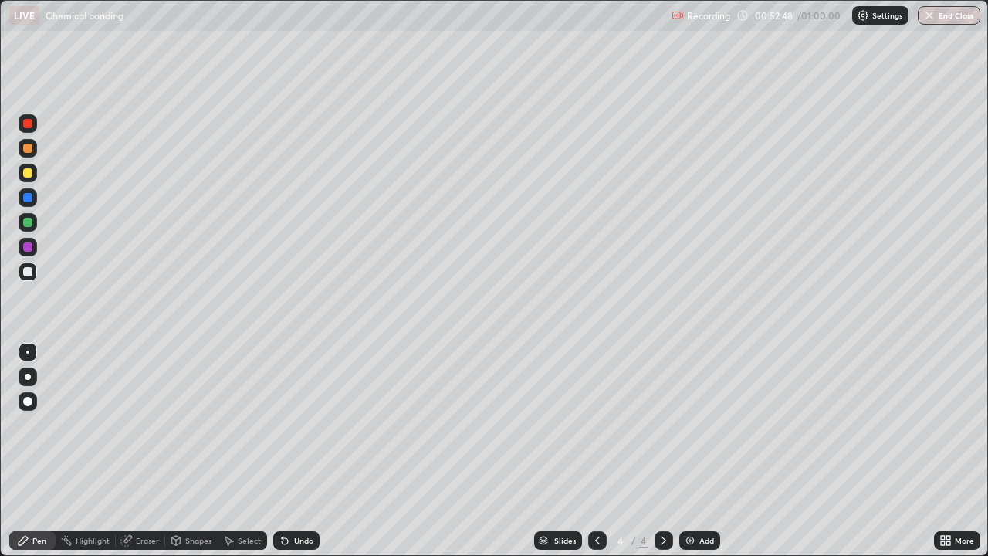
click at [29, 173] on div at bounding box center [27, 172] width 9 height 9
click at [35, 274] on div at bounding box center [28, 272] width 19 height 19
click at [33, 280] on div at bounding box center [28, 272] width 19 height 19
click at [30, 177] on div at bounding box center [27, 172] width 9 height 9
click at [749, 457] on div "Slides 4 / 4 Add" at bounding box center [627, 540] width 615 height 31
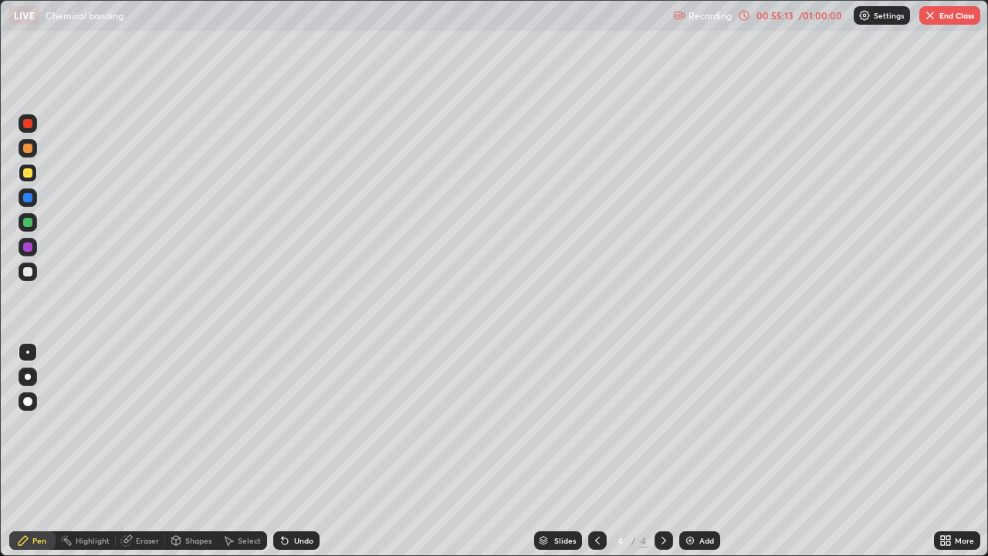
click at [754, 457] on div "Slides 4 / 4 Add" at bounding box center [627, 540] width 615 height 31
click at [297, 457] on div "Undo" at bounding box center [303, 541] width 19 height 8
click at [295, 457] on div "Undo" at bounding box center [303, 541] width 19 height 8
click at [294, 457] on div "Undo" at bounding box center [303, 541] width 19 height 8
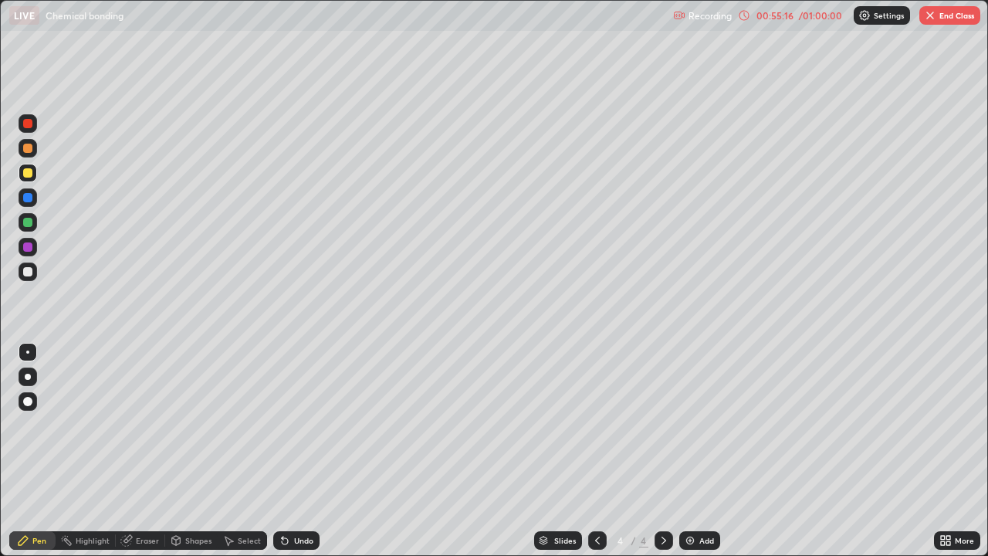
click at [297, 457] on div "Undo" at bounding box center [303, 541] width 19 height 8
click at [304, 457] on div "Undo" at bounding box center [303, 541] width 19 height 8
click at [301, 457] on div "Undo" at bounding box center [303, 541] width 19 height 8
click at [687, 457] on img at bounding box center [690, 540] width 12 height 12
click at [27, 270] on div at bounding box center [27, 271] width 9 height 9
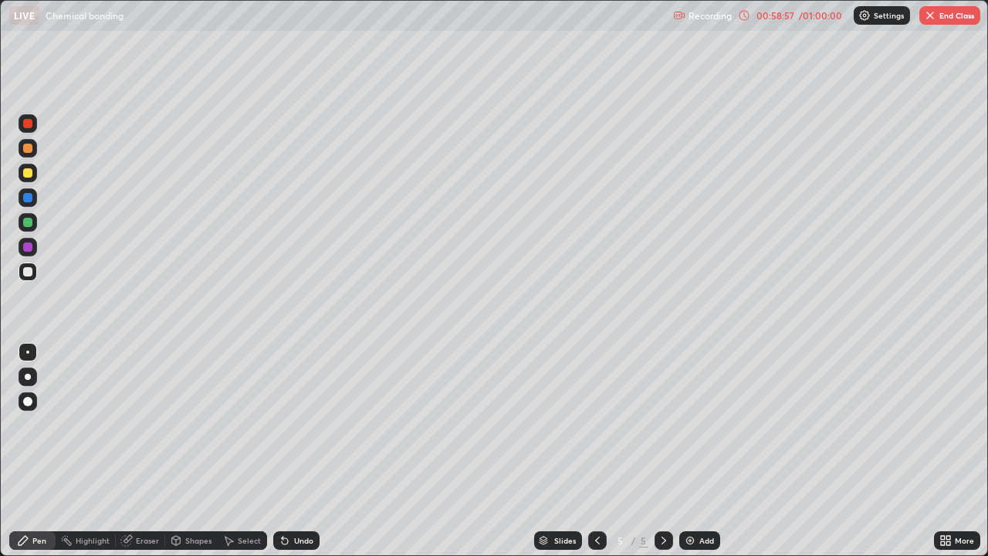
click at [31, 176] on div at bounding box center [27, 172] width 9 height 9
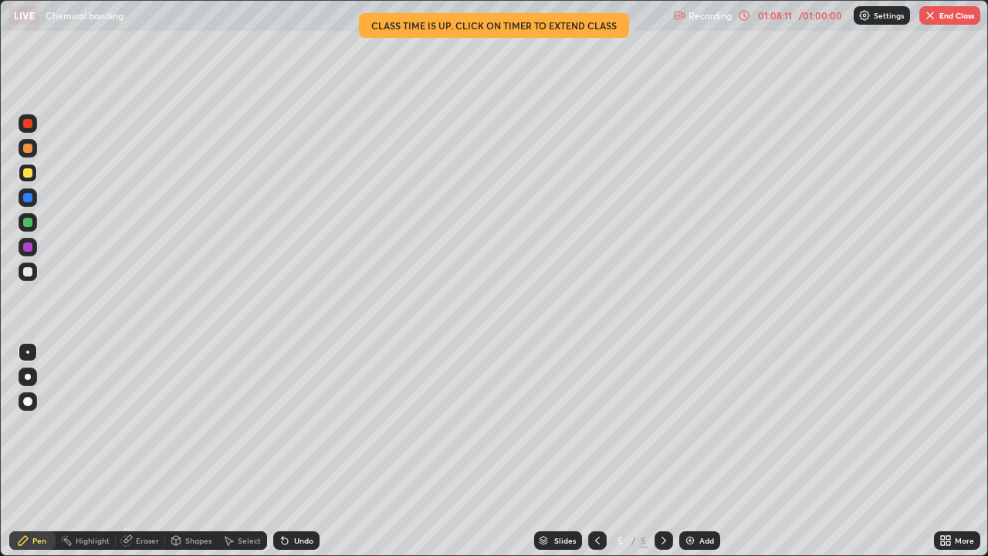
click at [625, 22] on div "LIVE Chemical bonding" at bounding box center [338, 15] width 658 height 31
click at [934, 19] on img "button" at bounding box center [930, 15] width 12 height 12
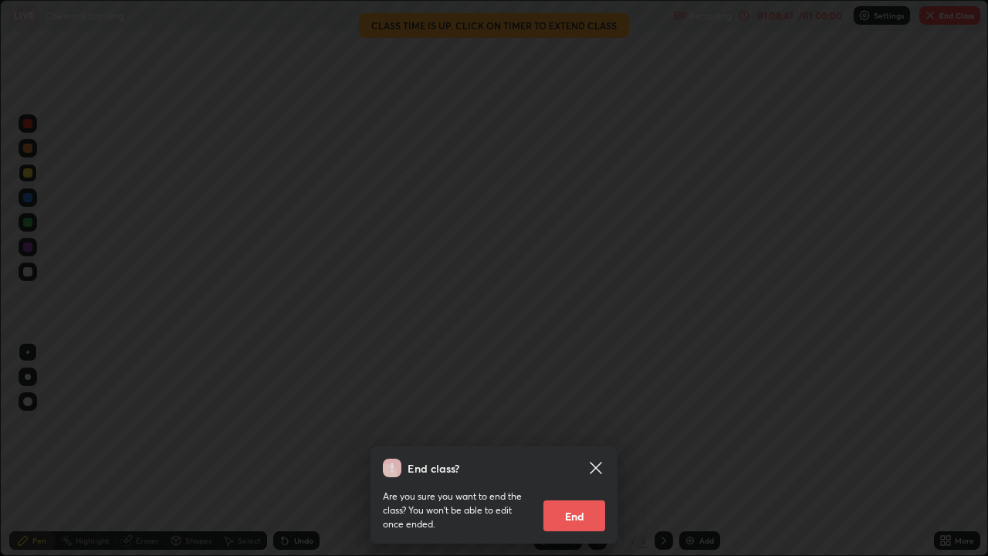
click at [575, 457] on button "End" at bounding box center [575, 515] width 62 height 31
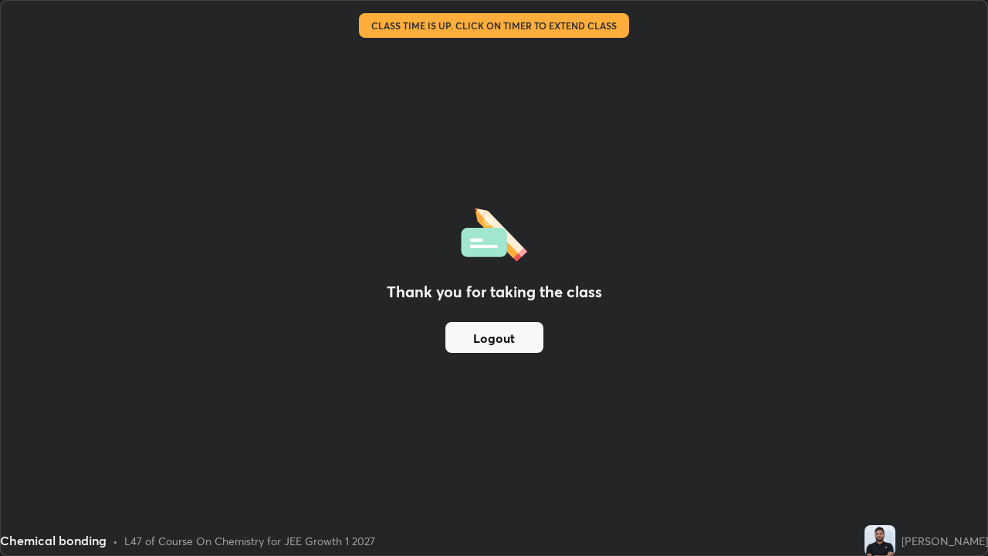
click at [501, 338] on button "Logout" at bounding box center [495, 337] width 98 height 31
